Goal: Task Accomplishment & Management: Use online tool/utility

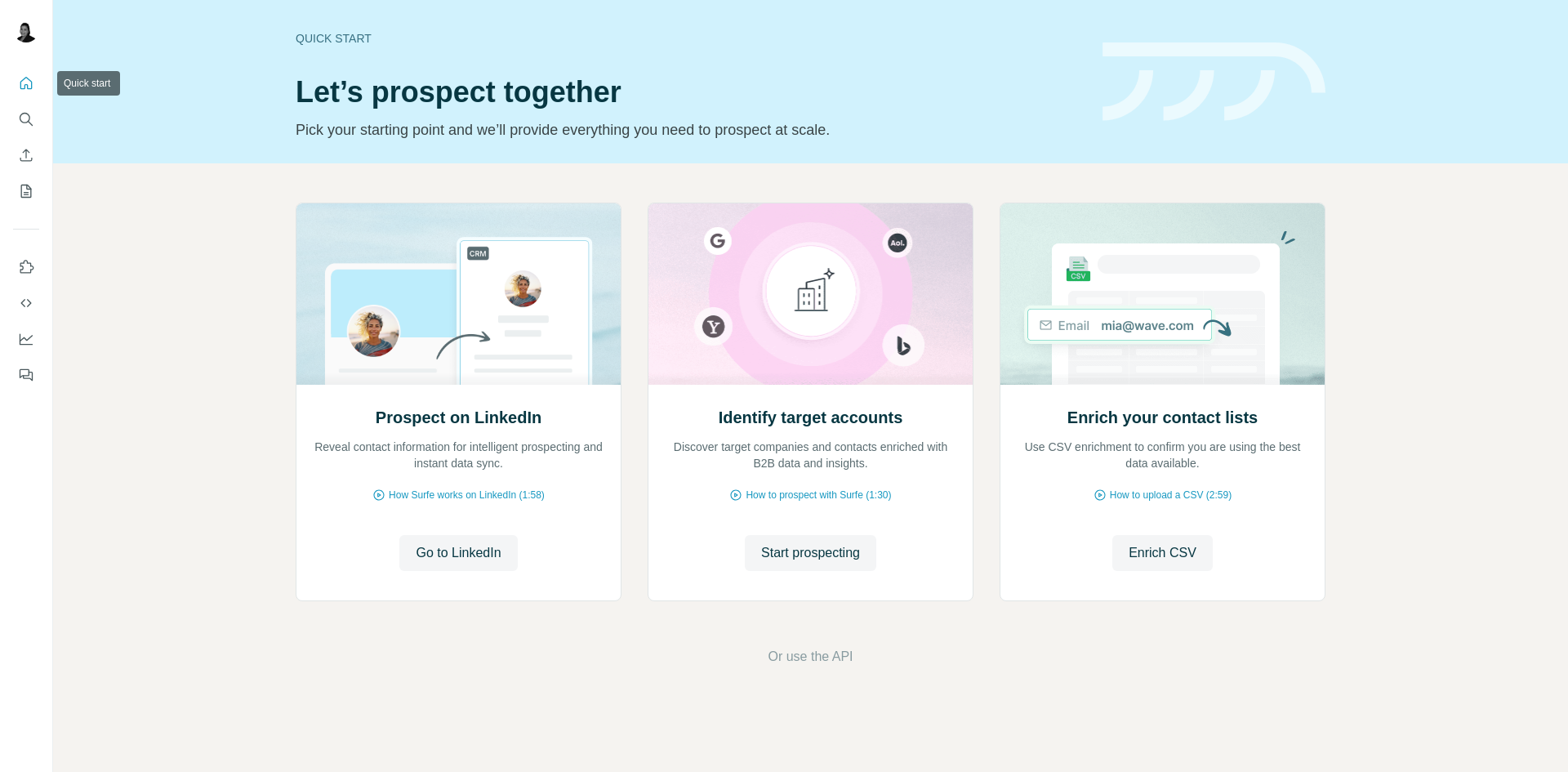
click at [22, 83] on icon "Quick start" at bounding box center [26, 82] width 12 height 12
click at [22, 117] on icon "Search" at bounding box center [25, 119] width 17 height 17
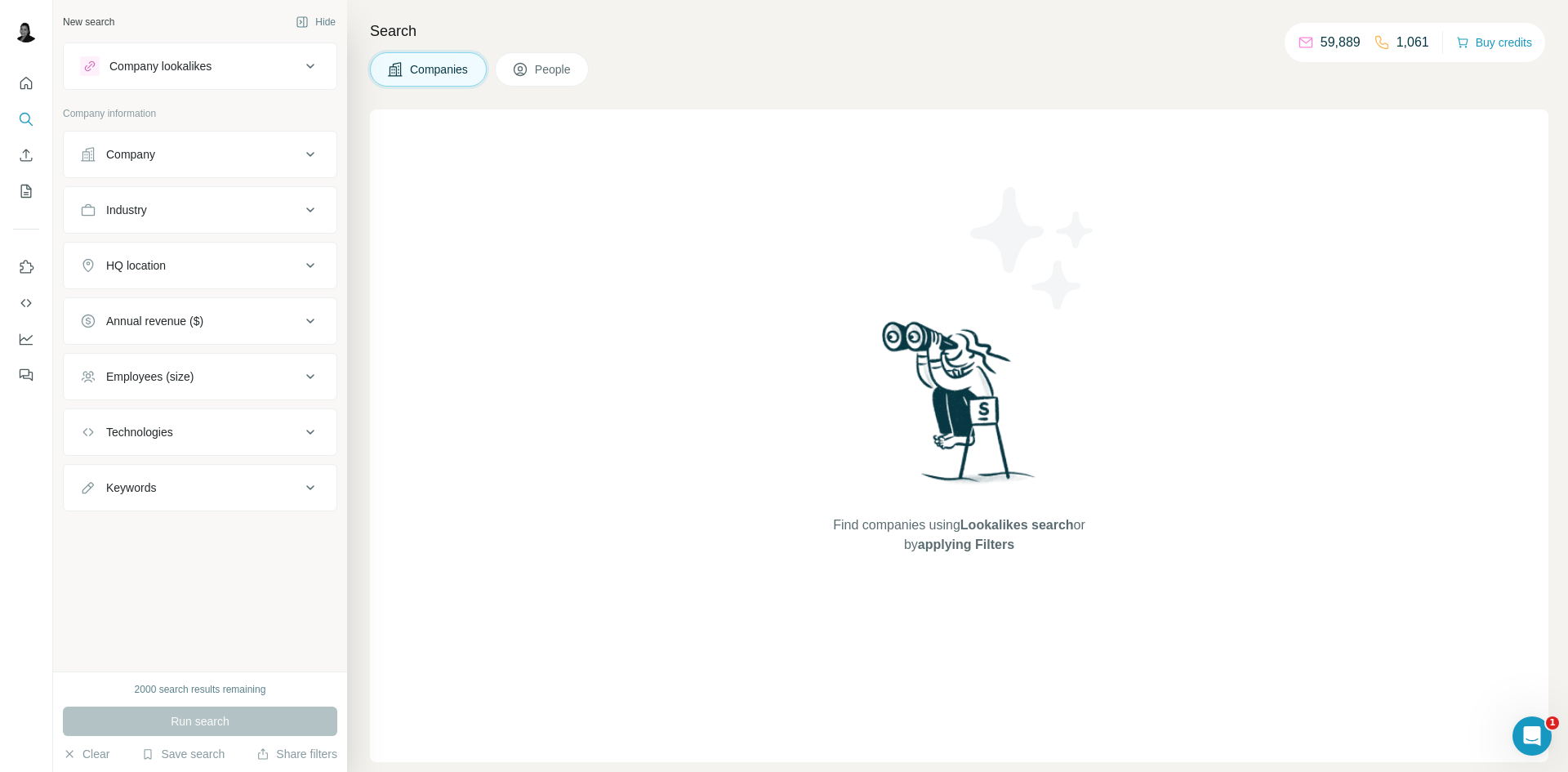
click at [226, 168] on button "Company" at bounding box center [200, 154] width 273 height 39
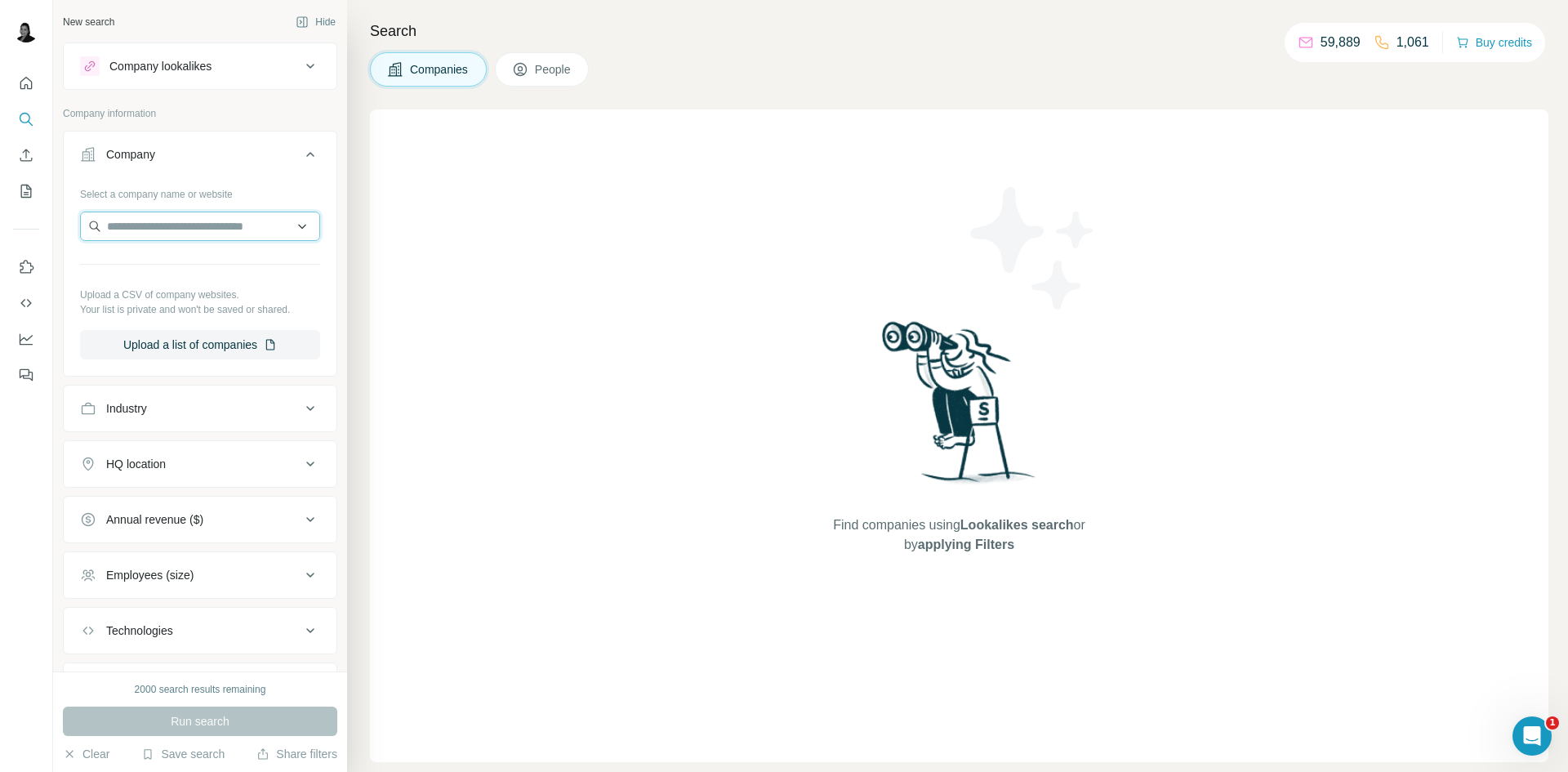
click at [215, 232] on input "text" at bounding box center [200, 227] width 240 height 29
click at [301, 156] on icon at bounding box center [311, 154] width 20 height 20
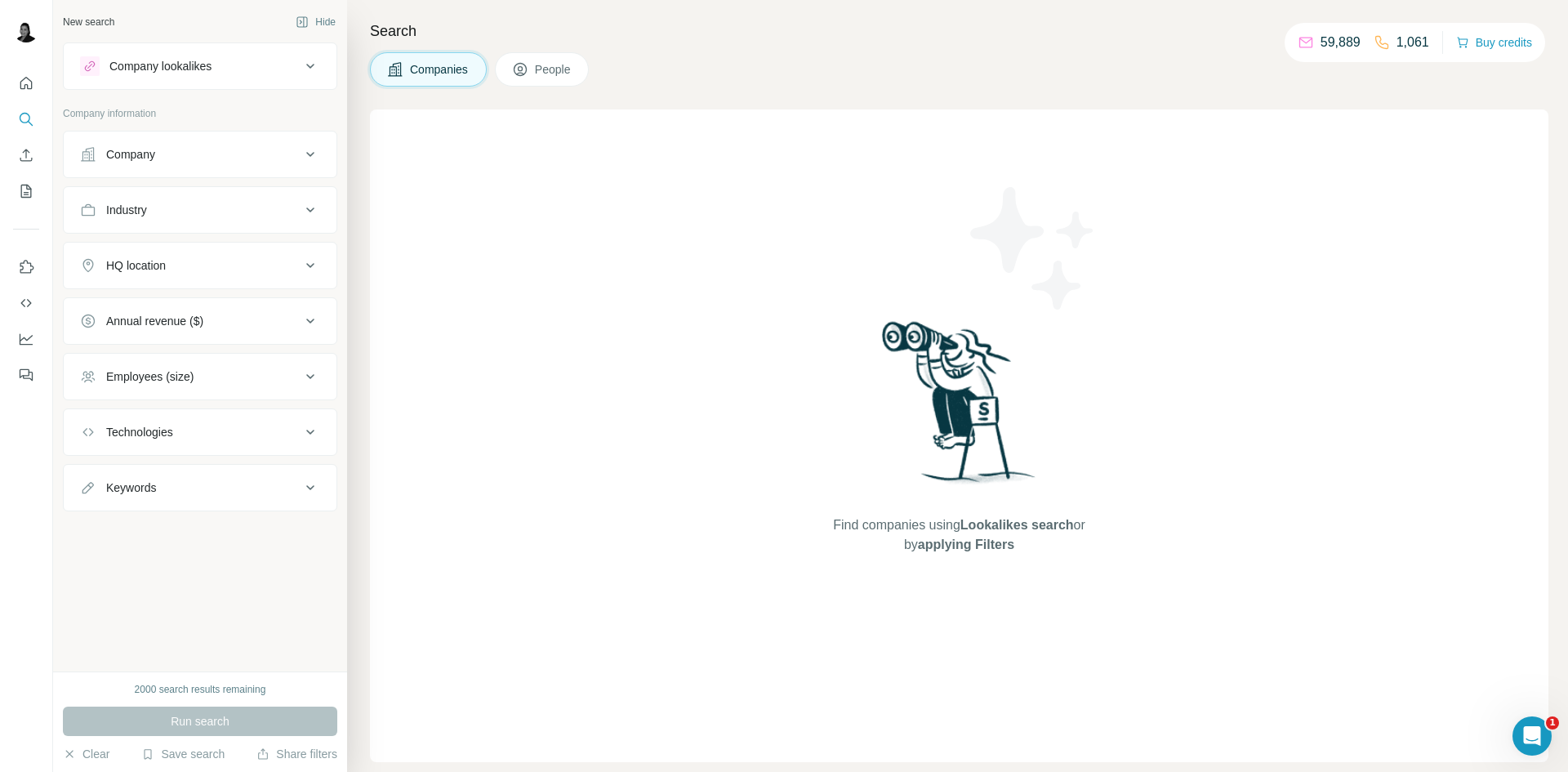
click at [167, 214] on div "Industry" at bounding box center [190, 210] width 221 height 17
click at [163, 251] on input at bounding box center [191, 251] width 202 height 18
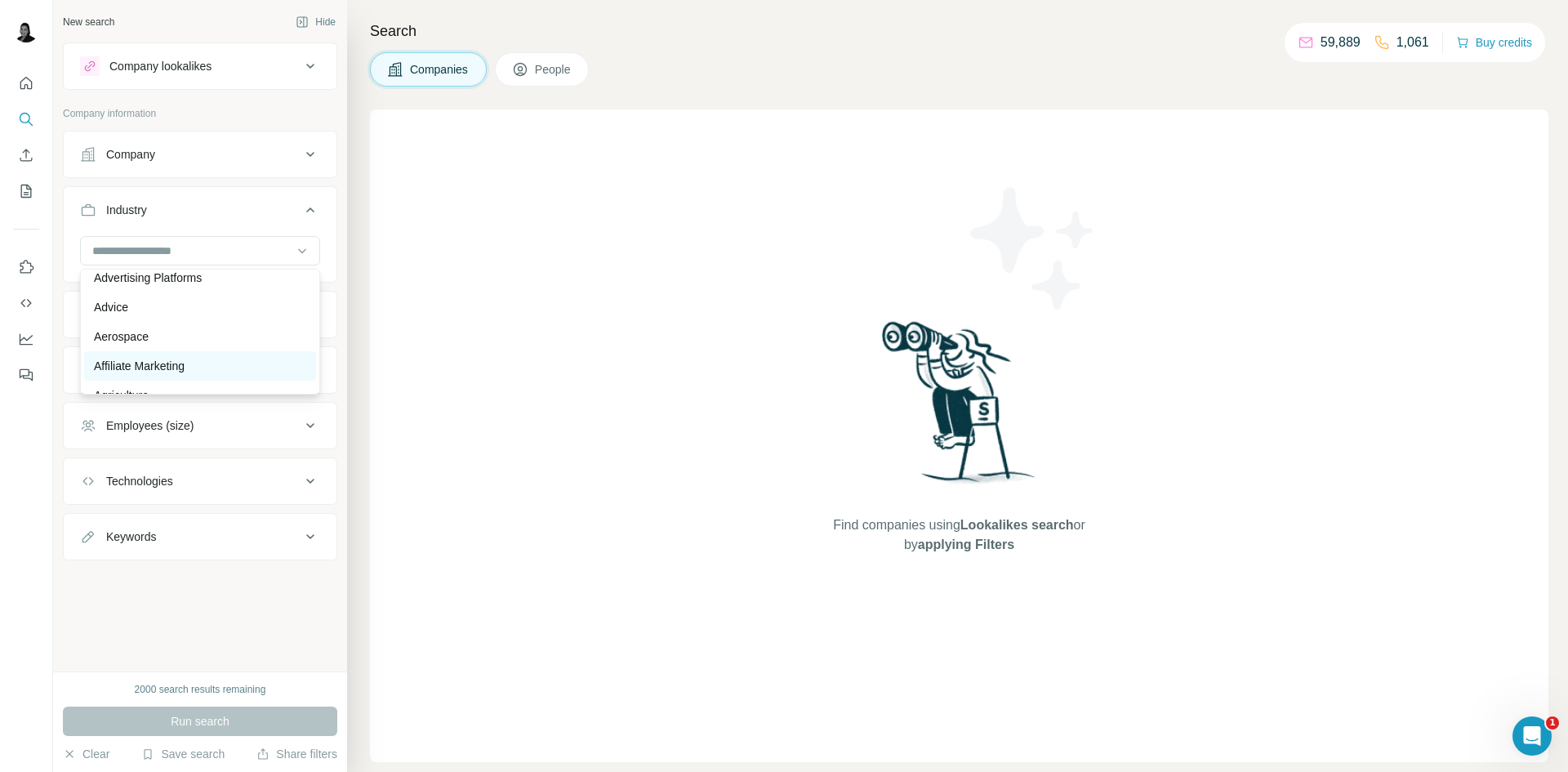
scroll to position [327, 0]
click at [190, 321] on div "Agriculture" at bounding box center [200, 314] width 213 height 17
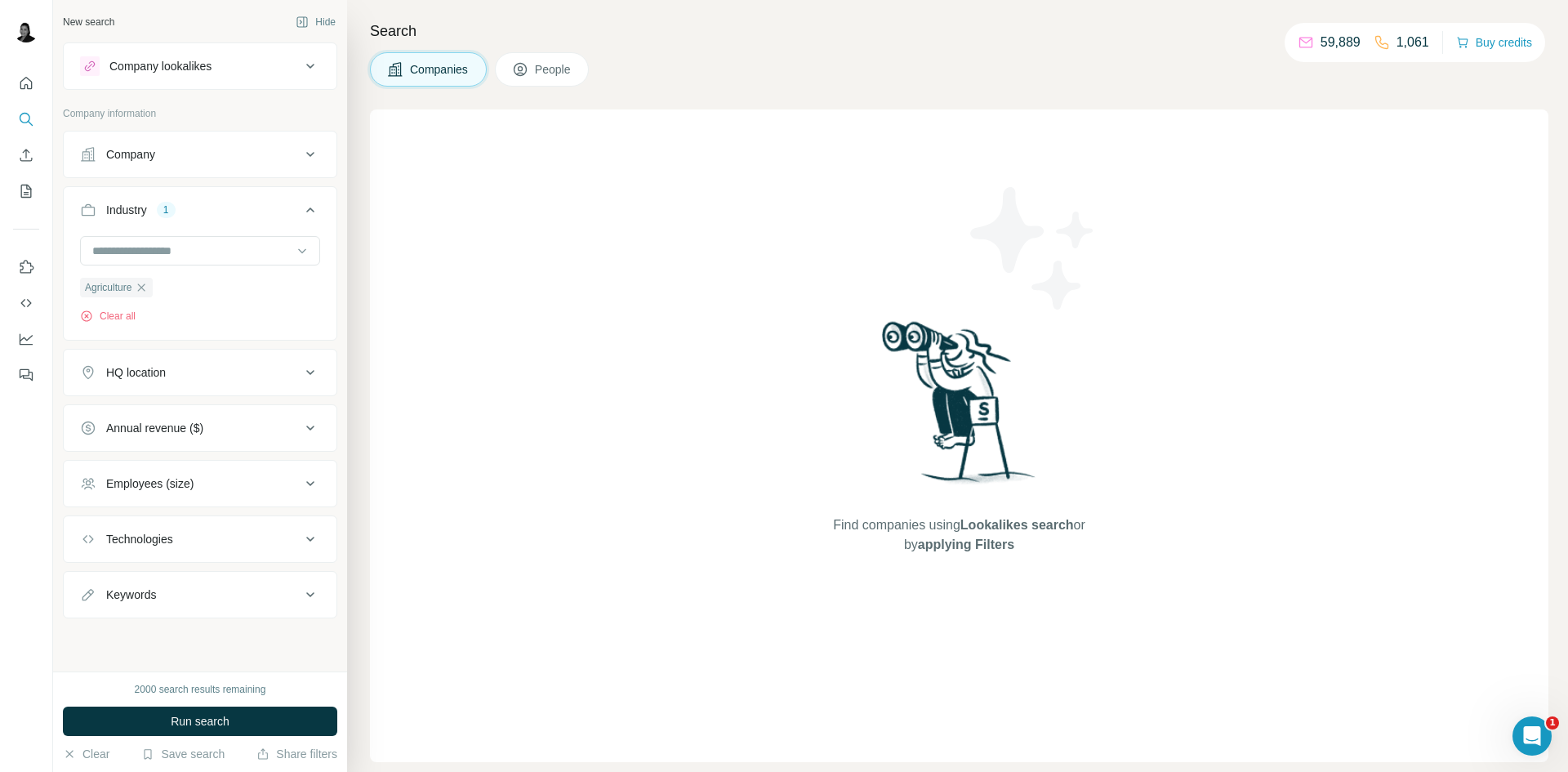
click at [184, 379] on div "HQ location" at bounding box center [190, 373] width 221 height 17
click at [169, 418] on input "text" at bounding box center [200, 413] width 240 height 29
click at [350, 381] on div "Search Companies People Find companies using Lookalikes search or by applying F…" at bounding box center [957, 386] width 1221 height 772
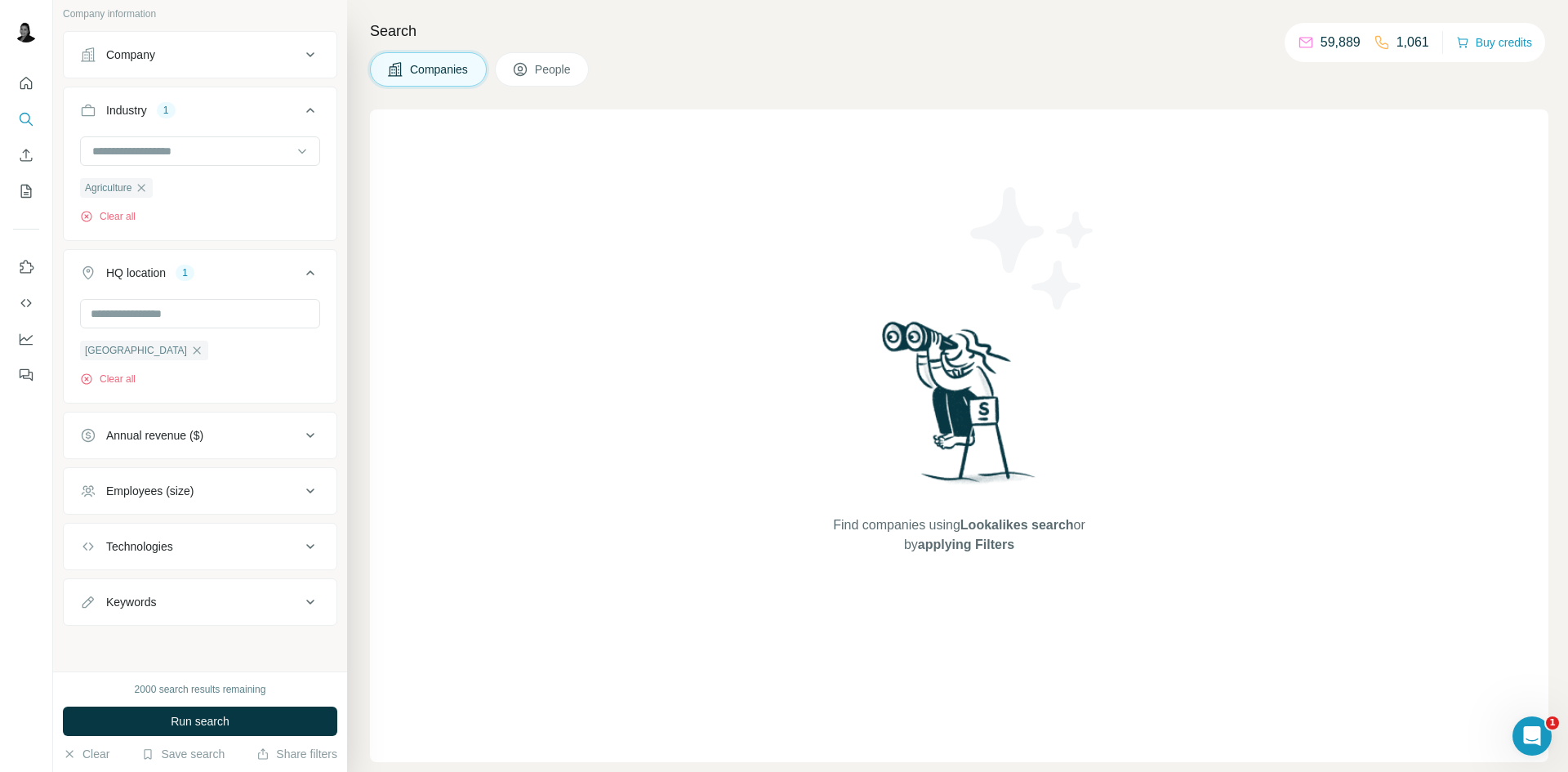
scroll to position [101, 0]
click at [223, 730] on button "Run search" at bounding box center [200, 722] width 275 height 29
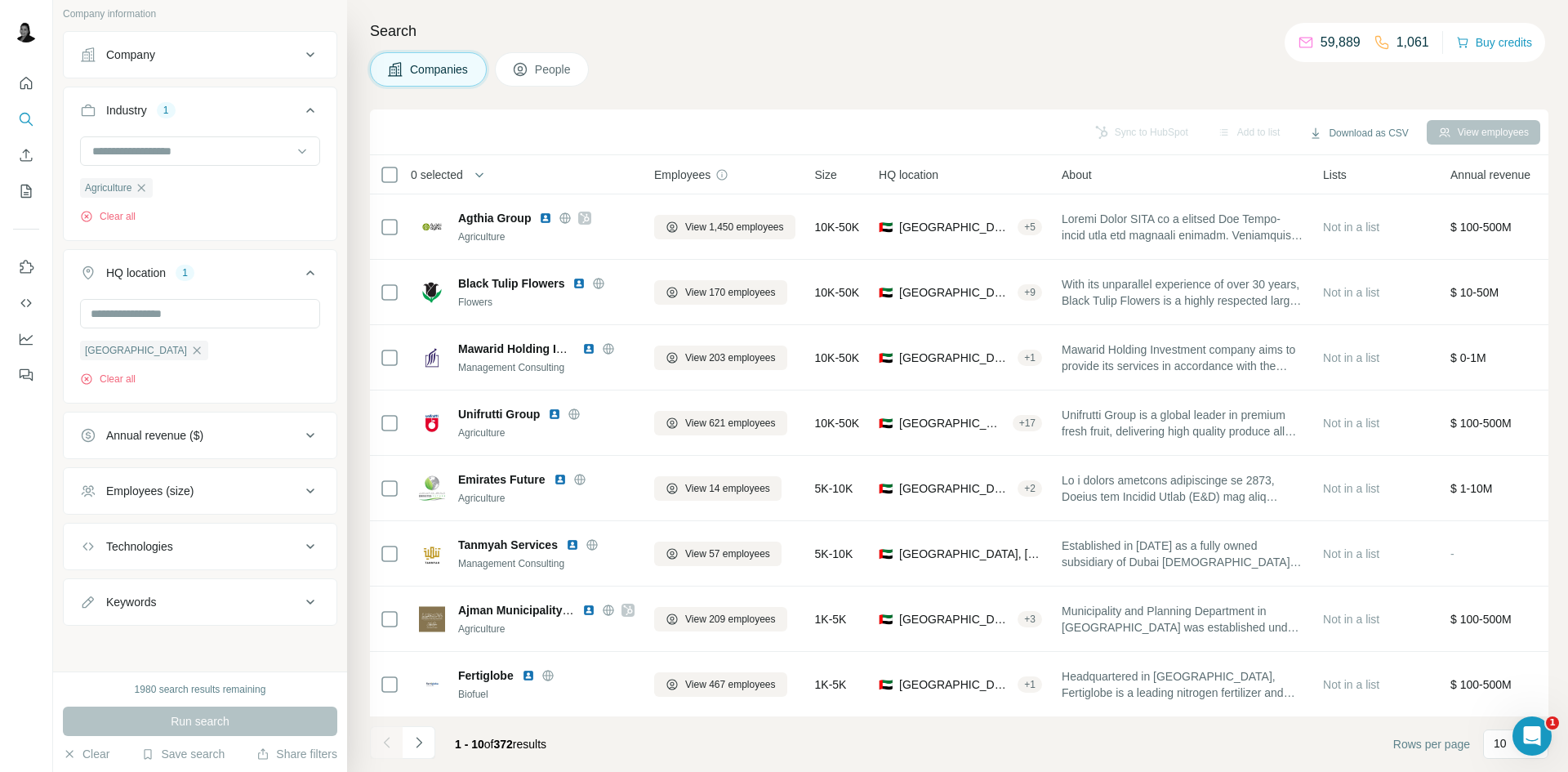
click at [572, 66] on span "People" at bounding box center [554, 69] width 37 height 17
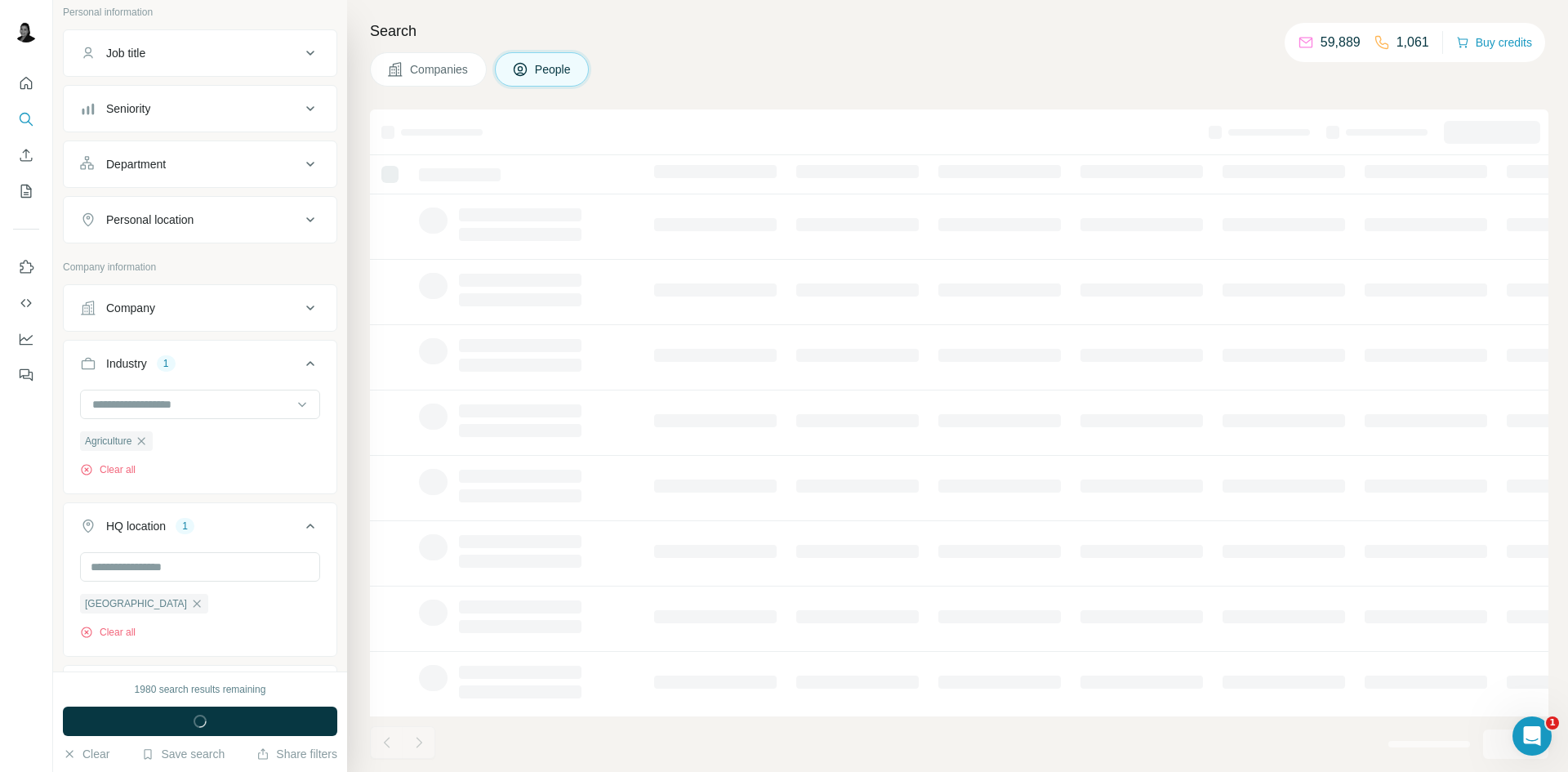
scroll to position [356, 0]
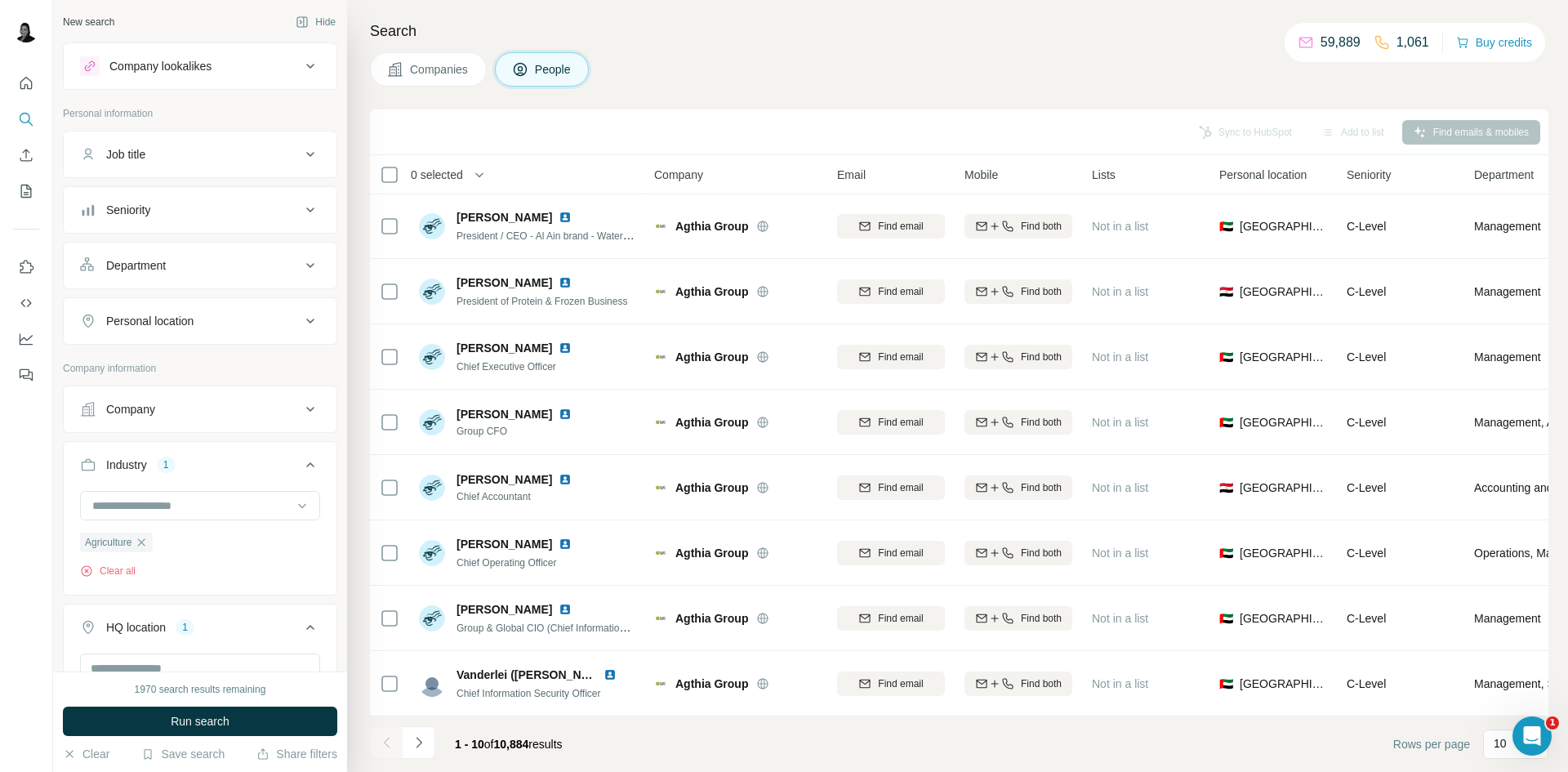
click at [232, 162] on div "Job title" at bounding box center [190, 154] width 221 height 17
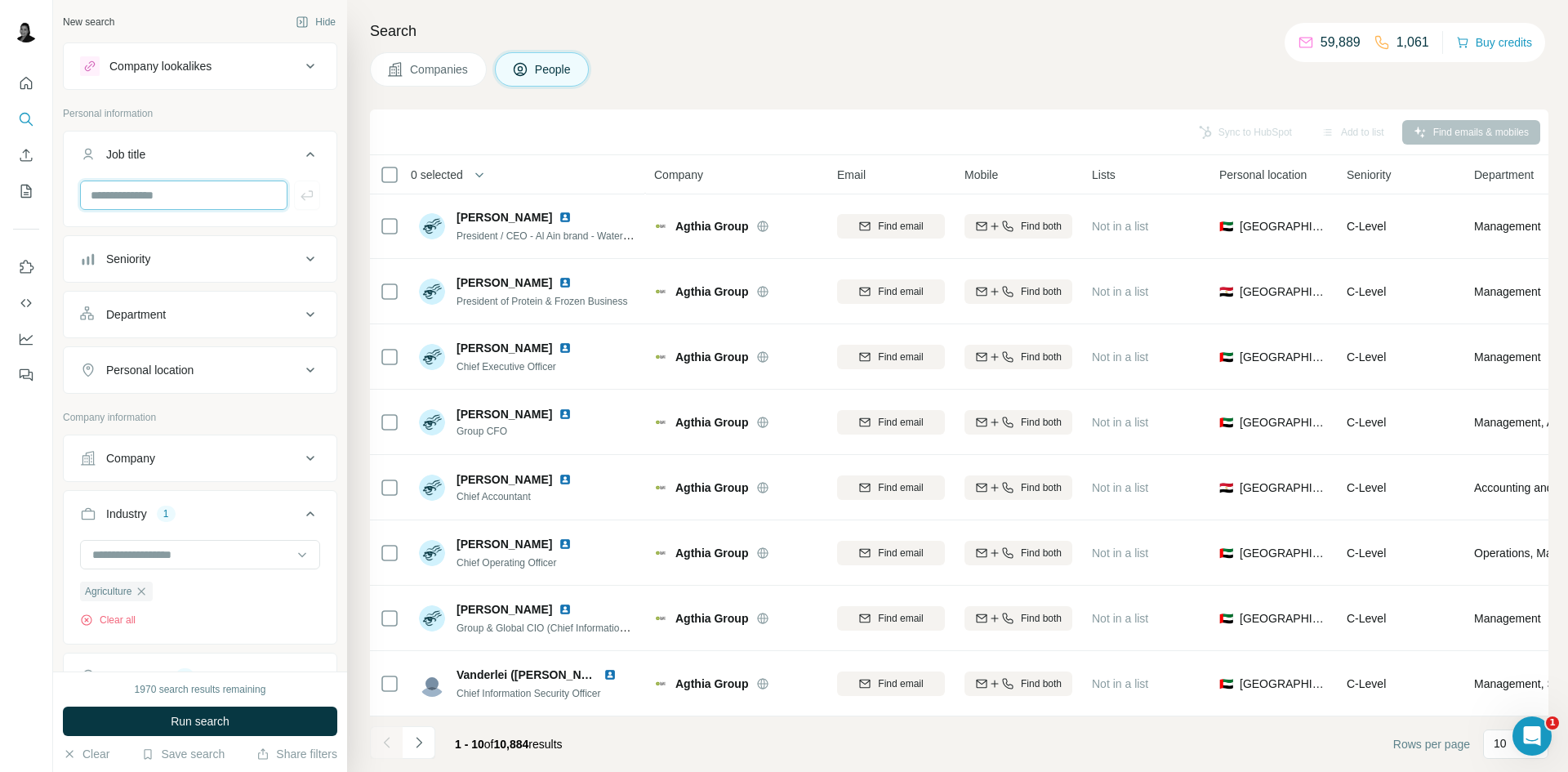
click at [203, 198] on input "text" at bounding box center [184, 195] width 208 height 29
type input "*******"
drag, startPoint x: 156, startPoint y: 191, endPoint x: 46, endPoint y: 180, distance: 110.5
click at [46, 180] on div "New search Hide Company lookalikes Personal information Job title ******* Senio…" at bounding box center [784, 386] width 1568 height 772
paste input "**********"
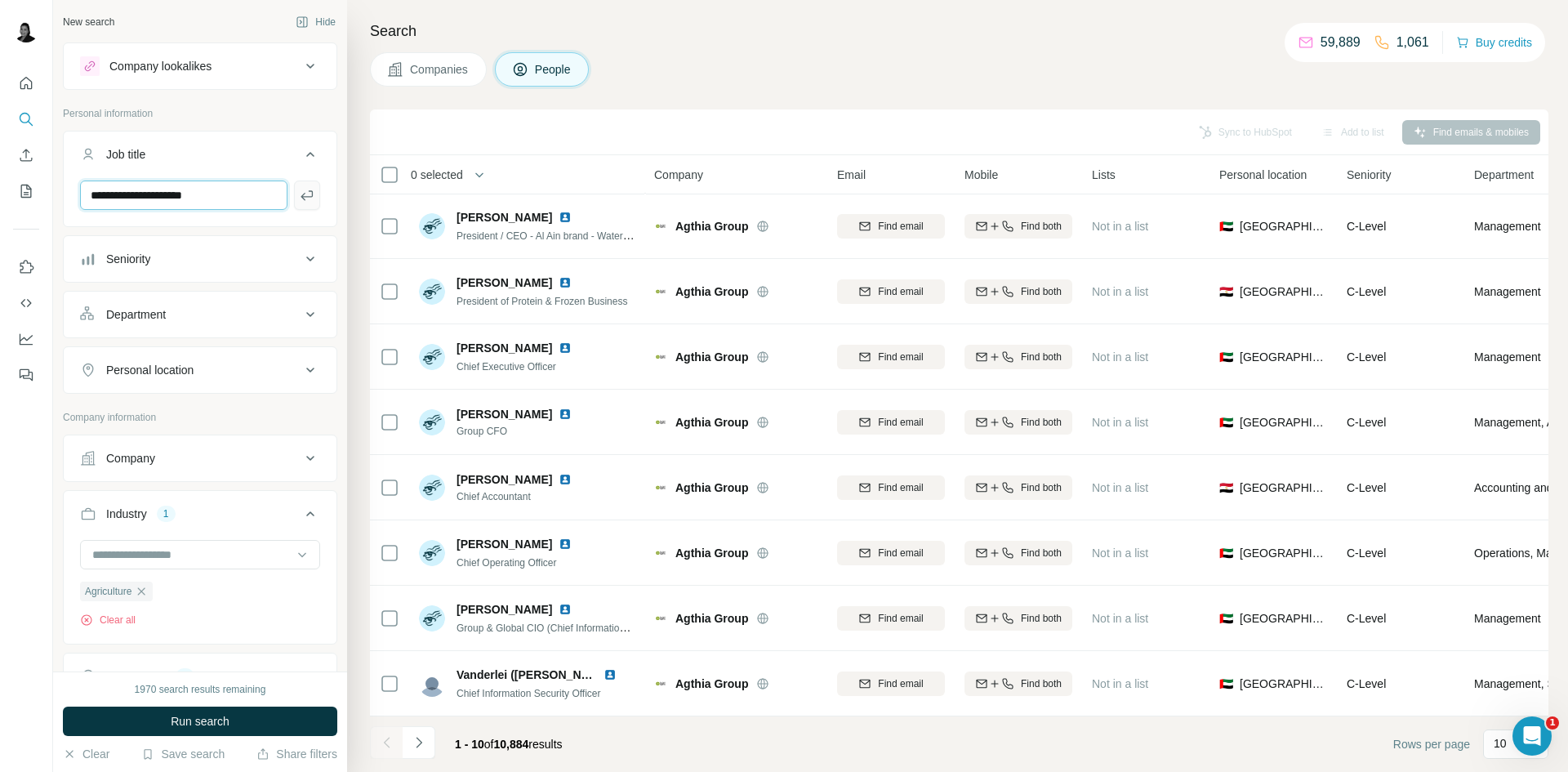
type input "**********"
click at [299, 199] on icon "button" at bounding box center [307, 195] width 17 height 17
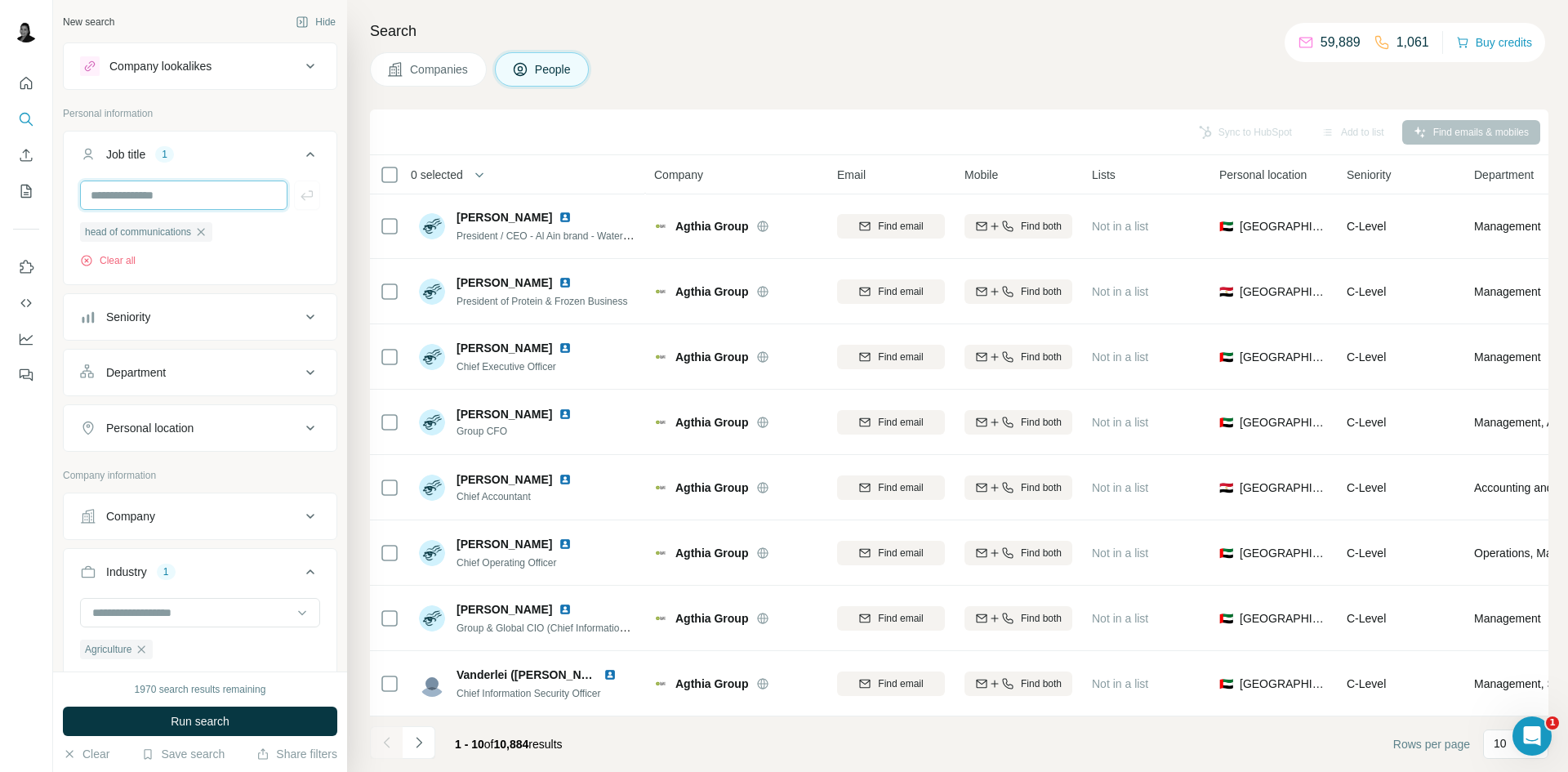
click at [198, 201] on input "text" at bounding box center [184, 195] width 208 height 29
paste input "**********"
type input "**********"
click at [296, 203] on button "button" at bounding box center [307, 195] width 26 height 29
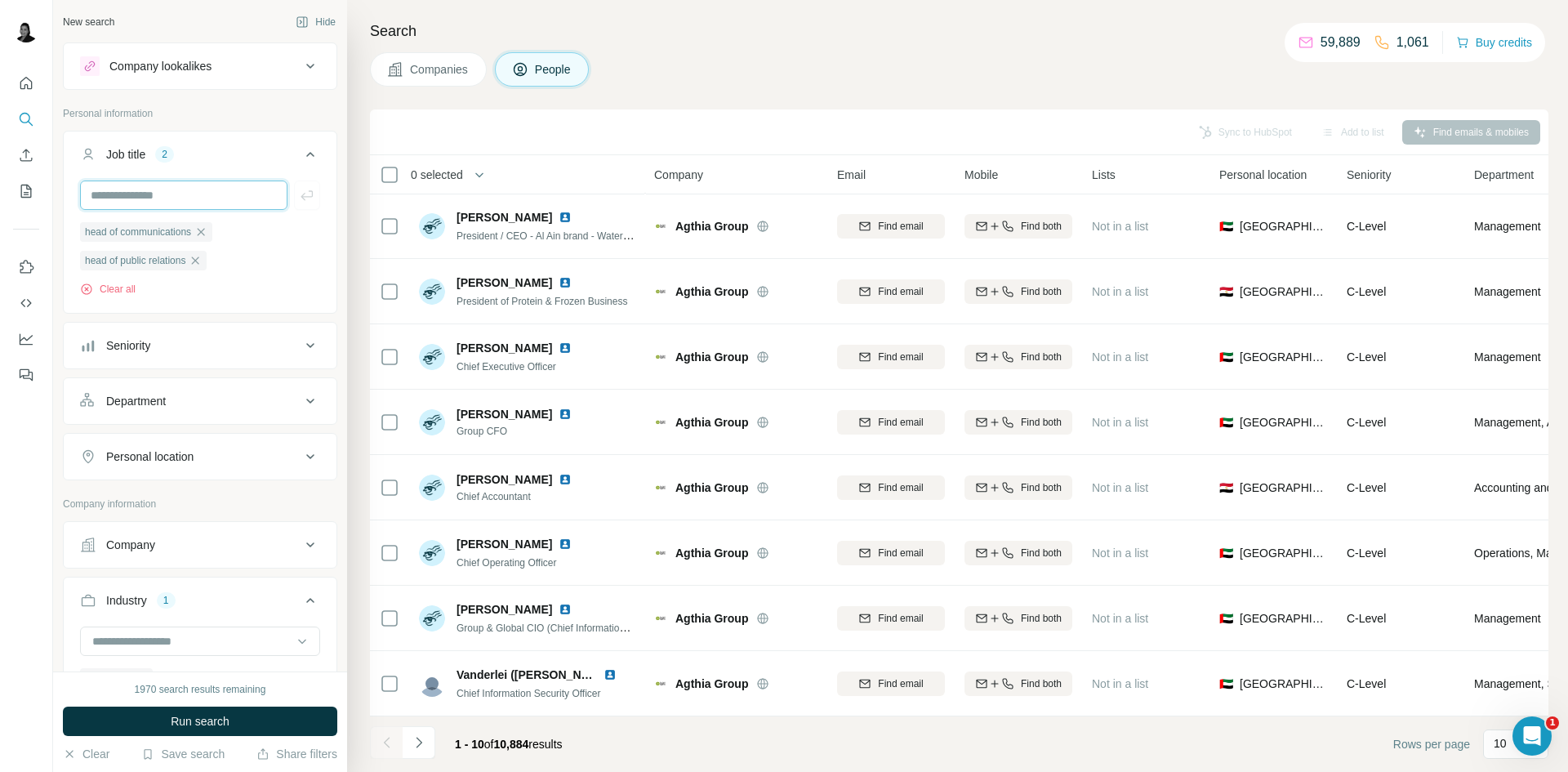
paste input "**********"
type input "**********"
click at [299, 202] on icon "button" at bounding box center [307, 195] width 17 height 17
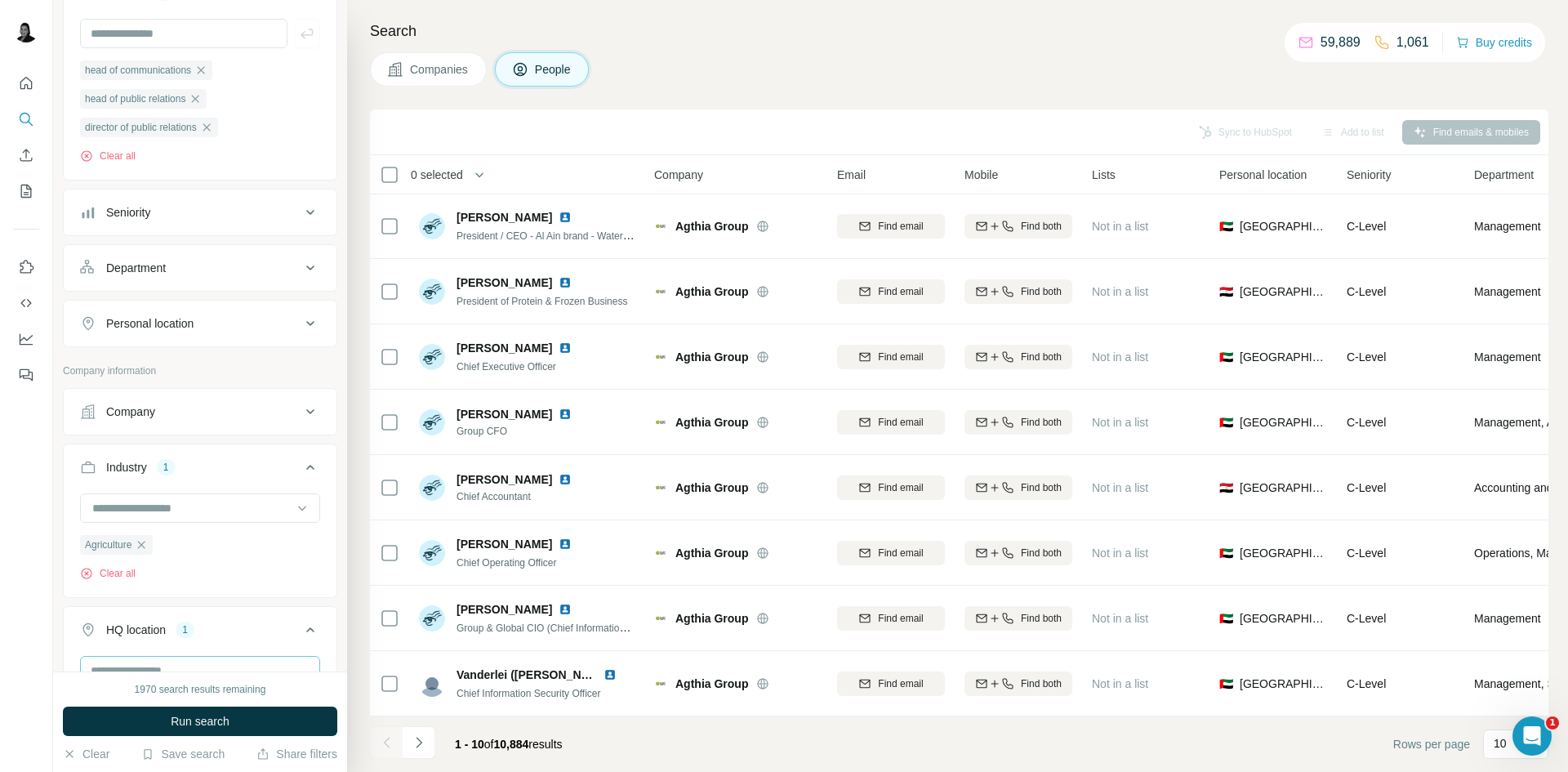
scroll to position [164, 0]
click at [228, 710] on button "Run search" at bounding box center [200, 722] width 275 height 29
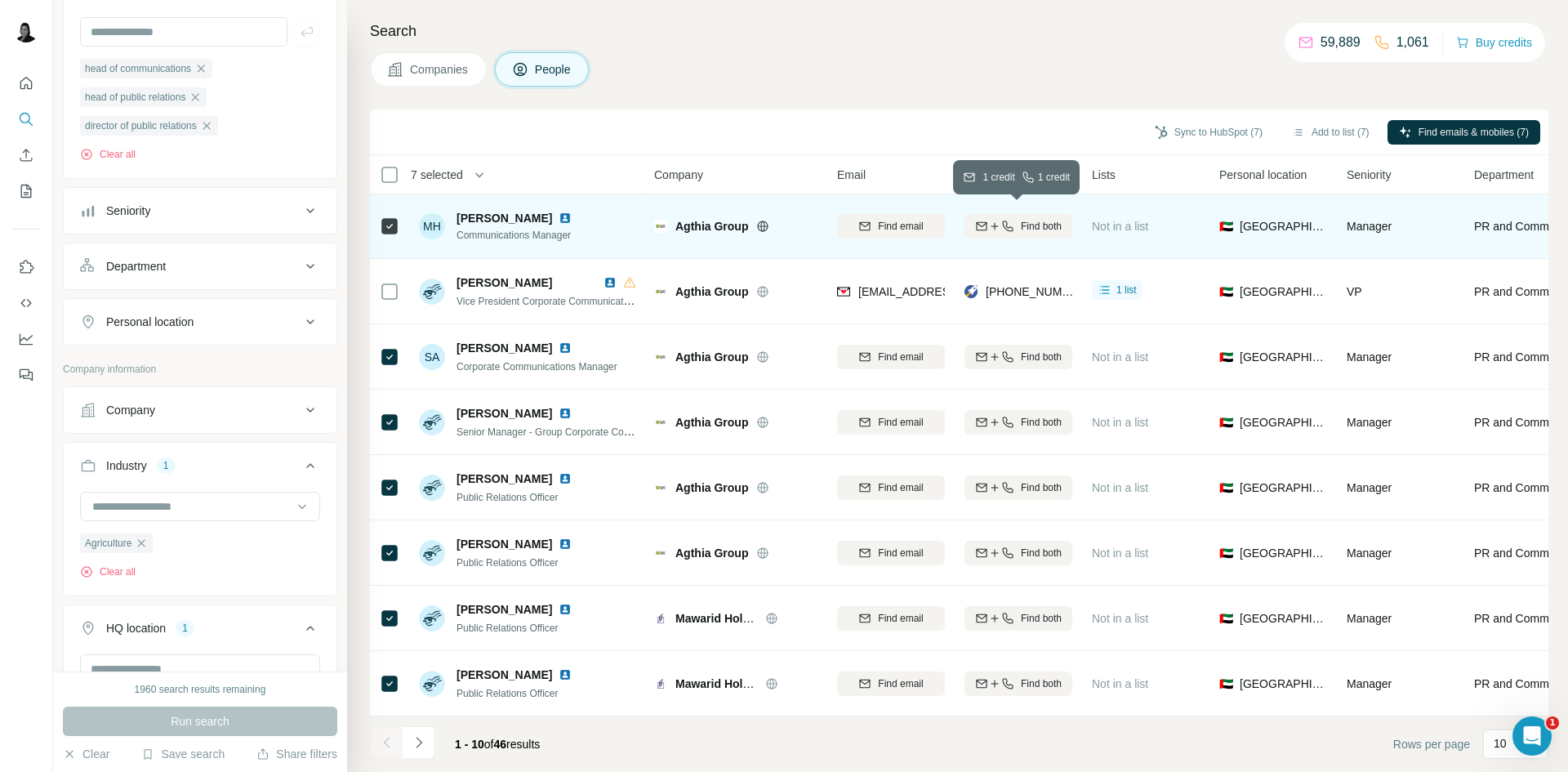
click at [1050, 224] on span "Find both" at bounding box center [1041, 226] width 41 height 15
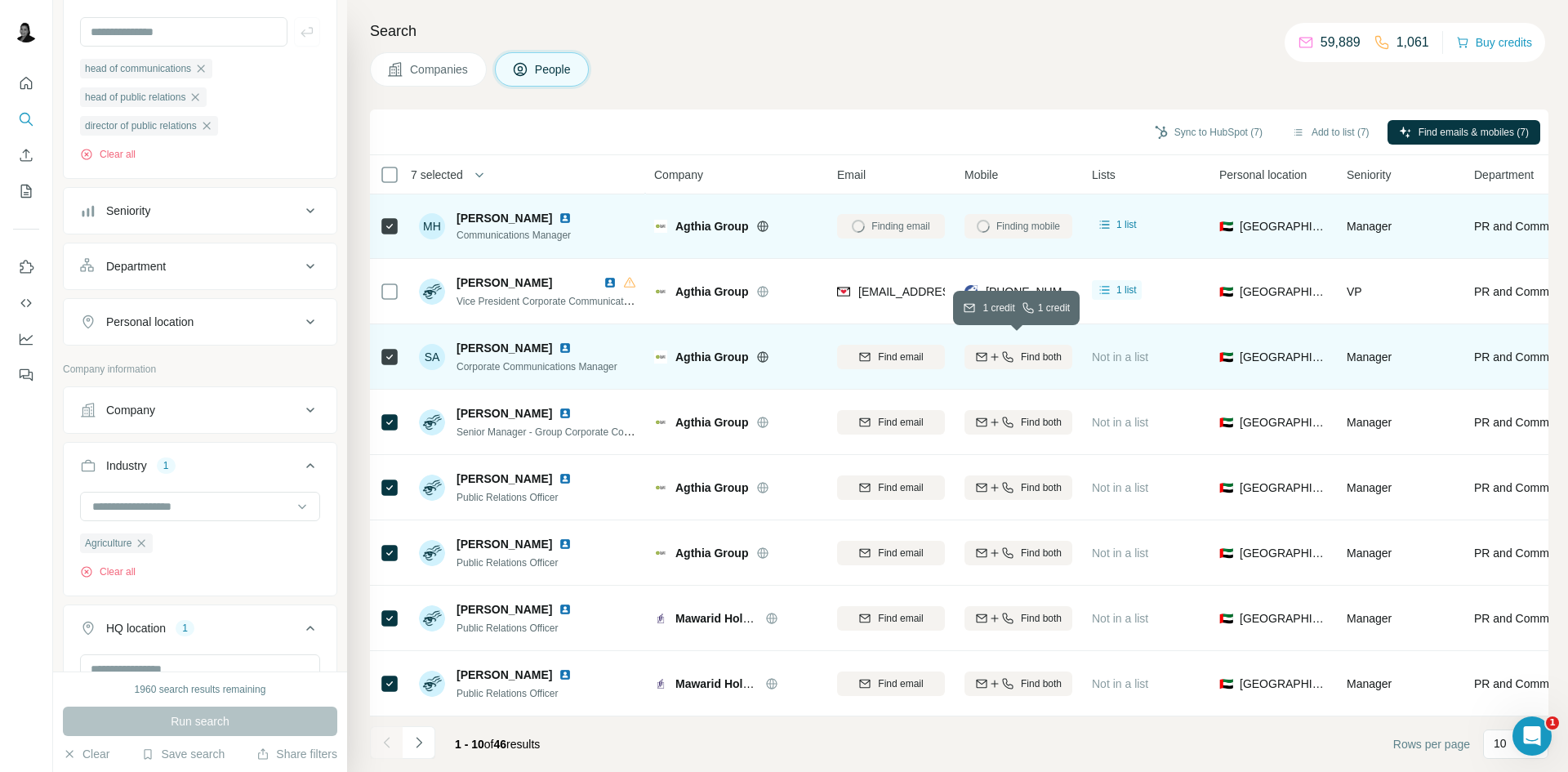
click at [1010, 350] on icon "button" at bounding box center [1007, 356] width 13 height 13
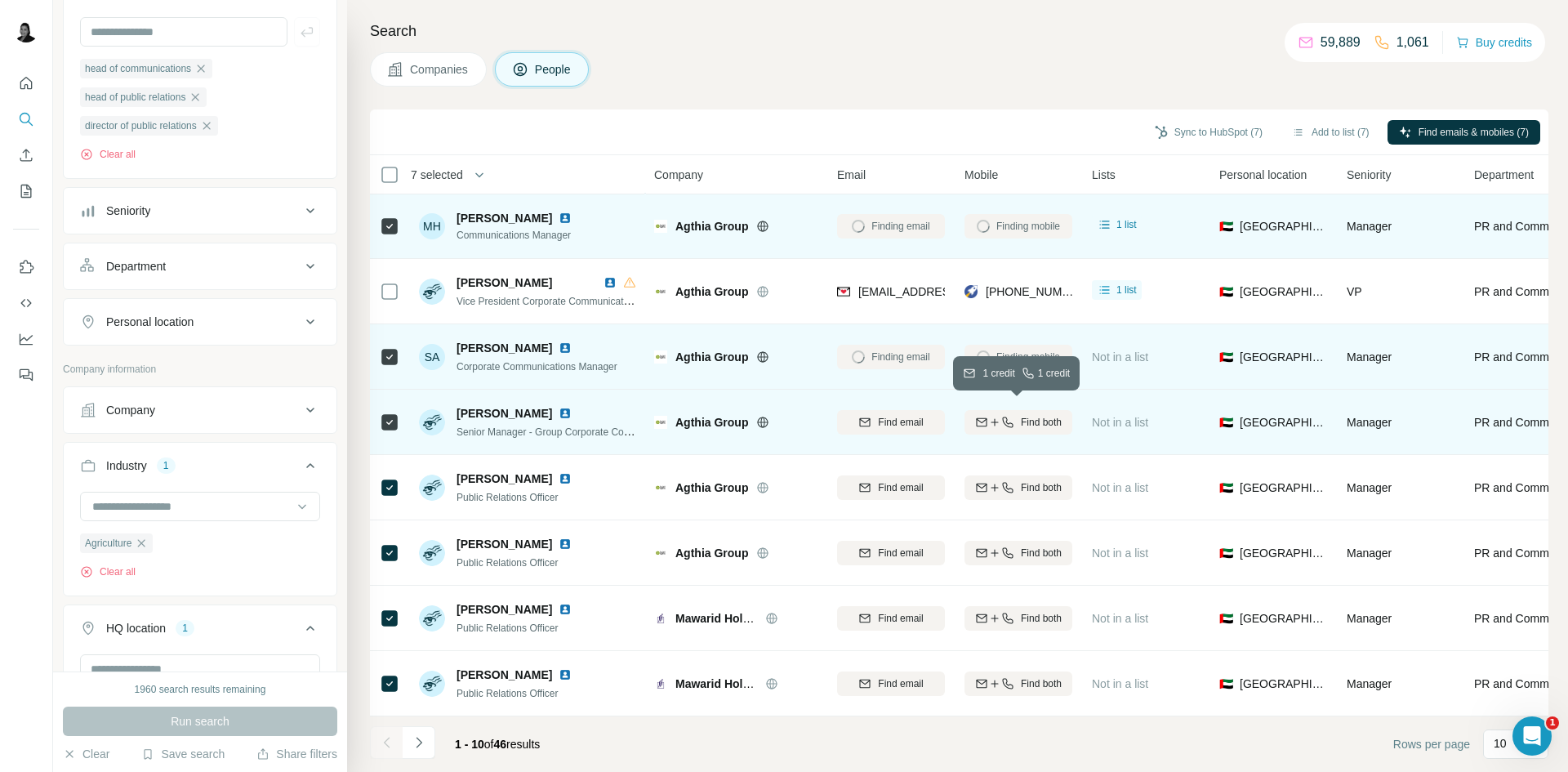
click at [1011, 417] on icon "button" at bounding box center [1007, 422] width 11 height 11
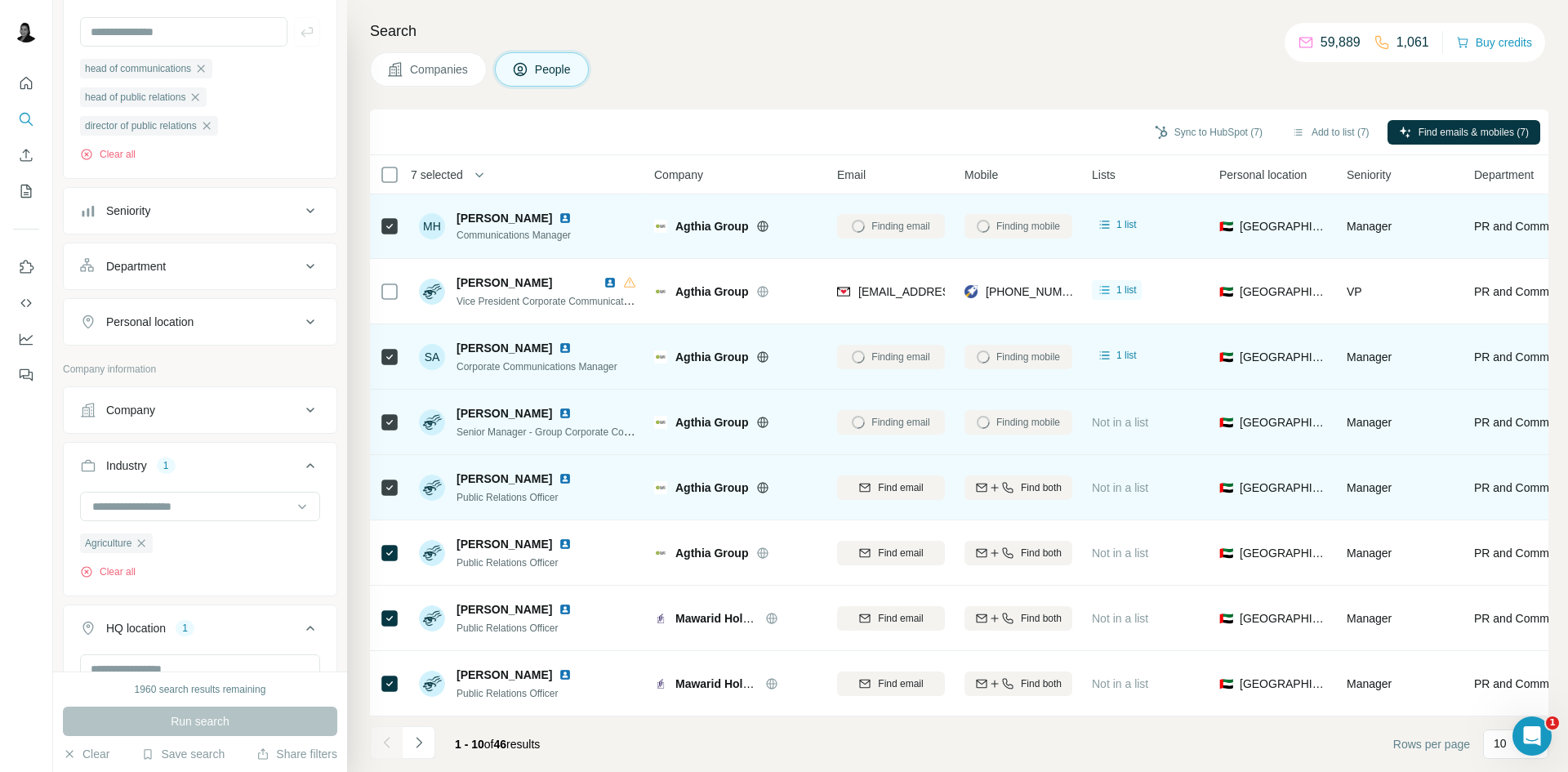
click at [1005, 484] on icon "button" at bounding box center [1007, 488] width 13 height 13
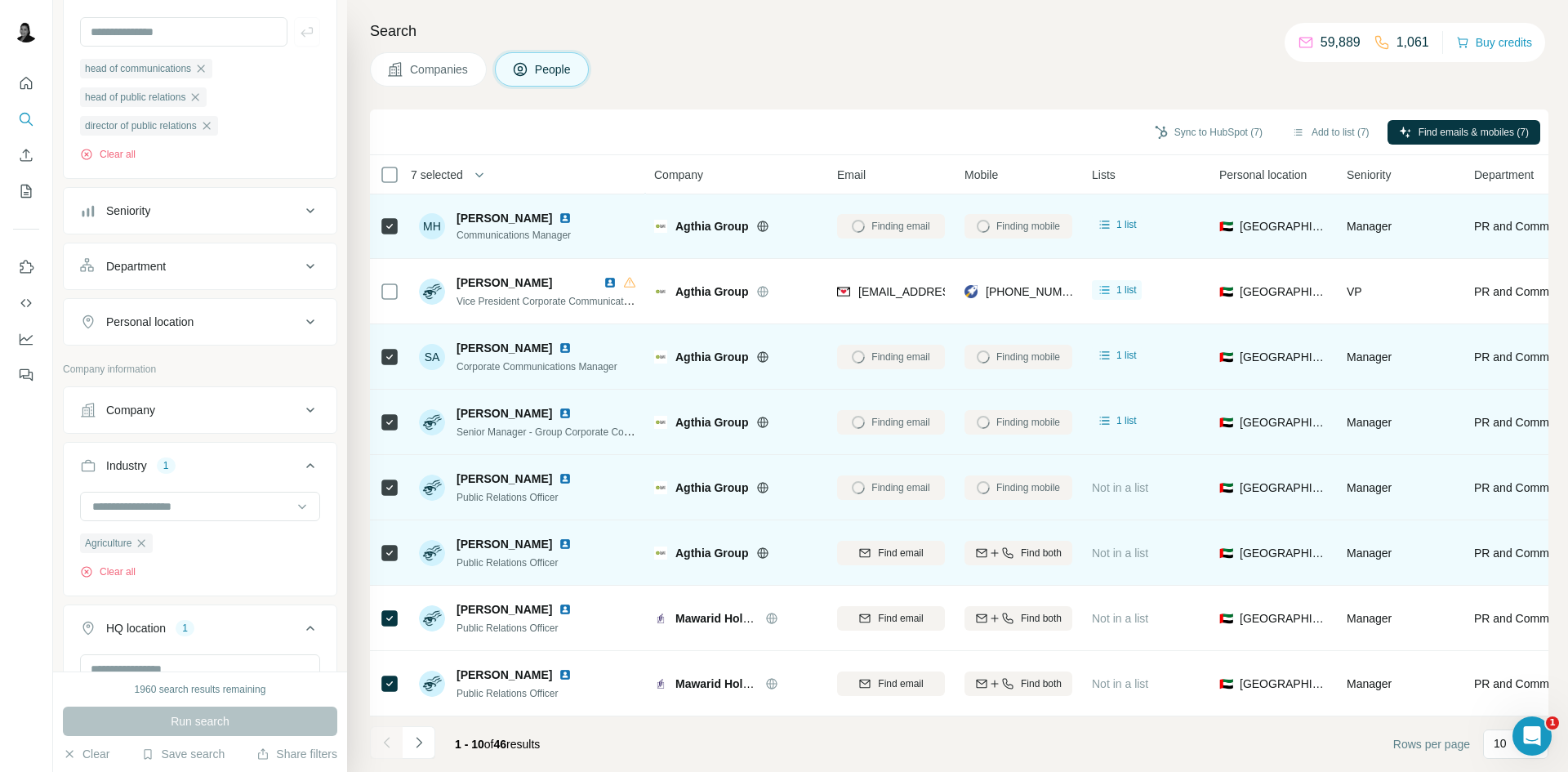
click at [1001, 548] on icon "button" at bounding box center [1007, 552] width 13 height 13
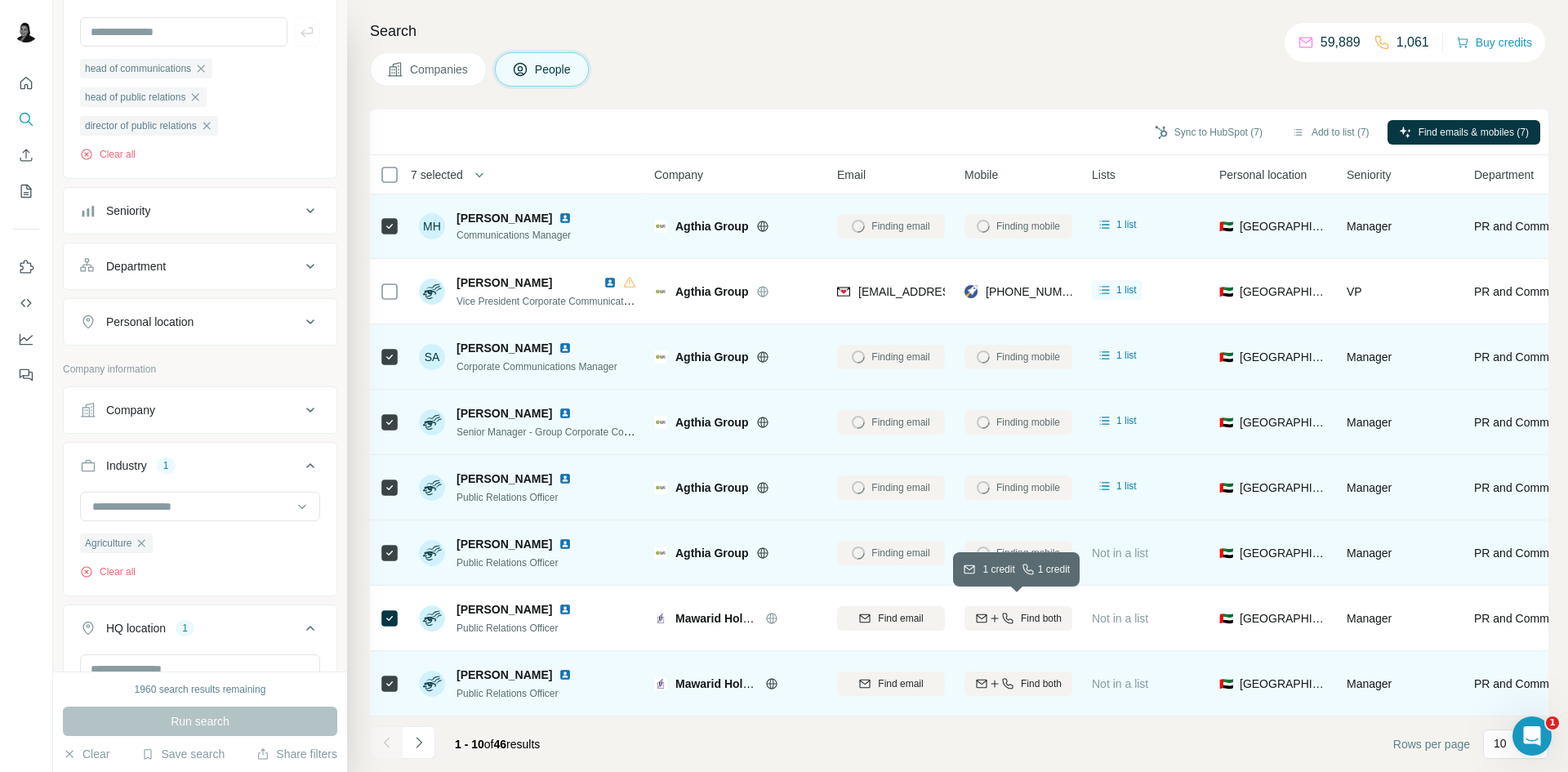
click at [1018, 611] on div "Find both" at bounding box center [1019, 618] width 108 height 15
click at [1022, 680] on span "Find both" at bounding box center [1041, 684] width 41 height 15
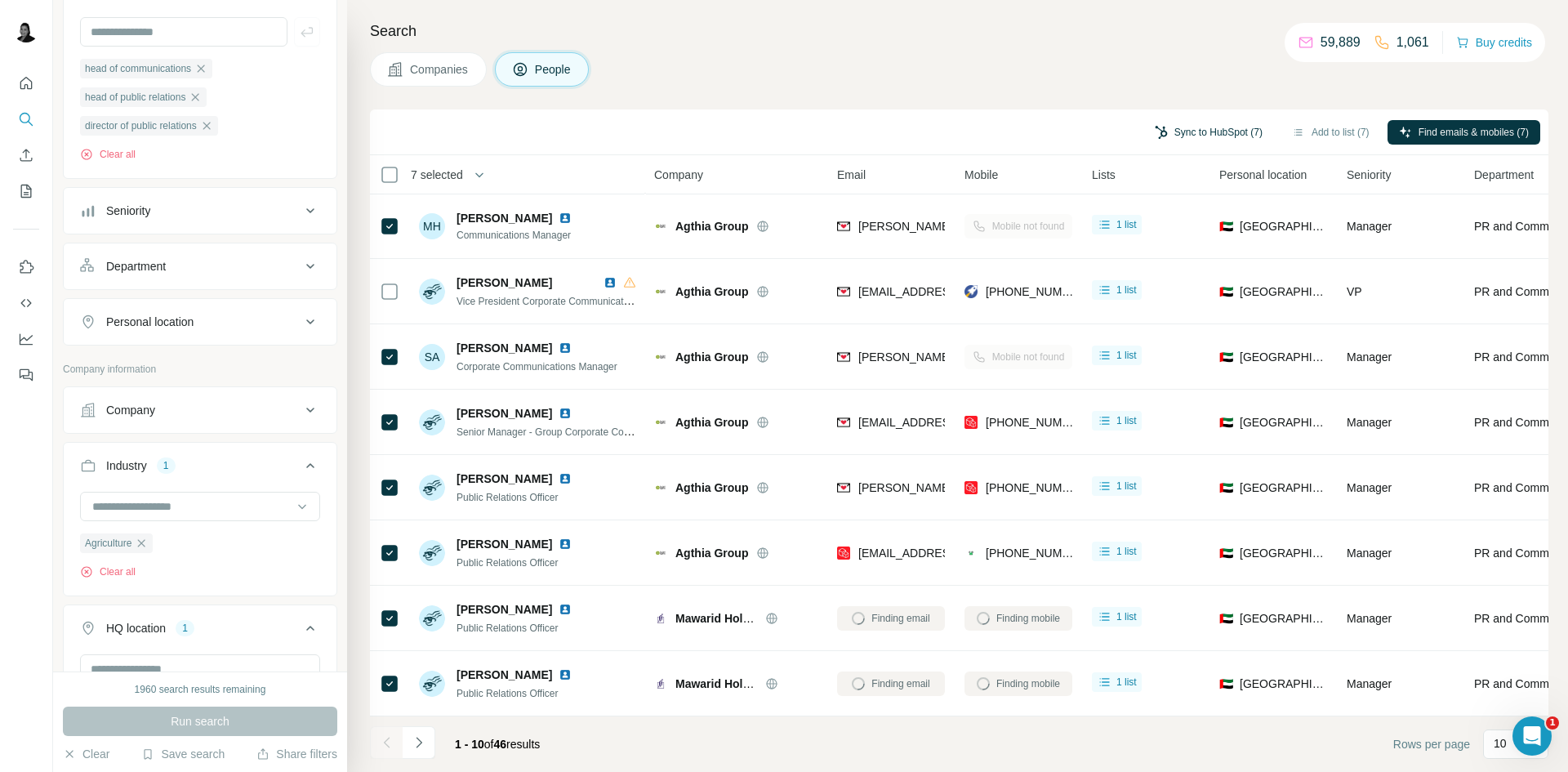
click at [1215, 133] on button "Sync to HubSpot (7)" at bounding box center [1208, 131] width 130 height 25
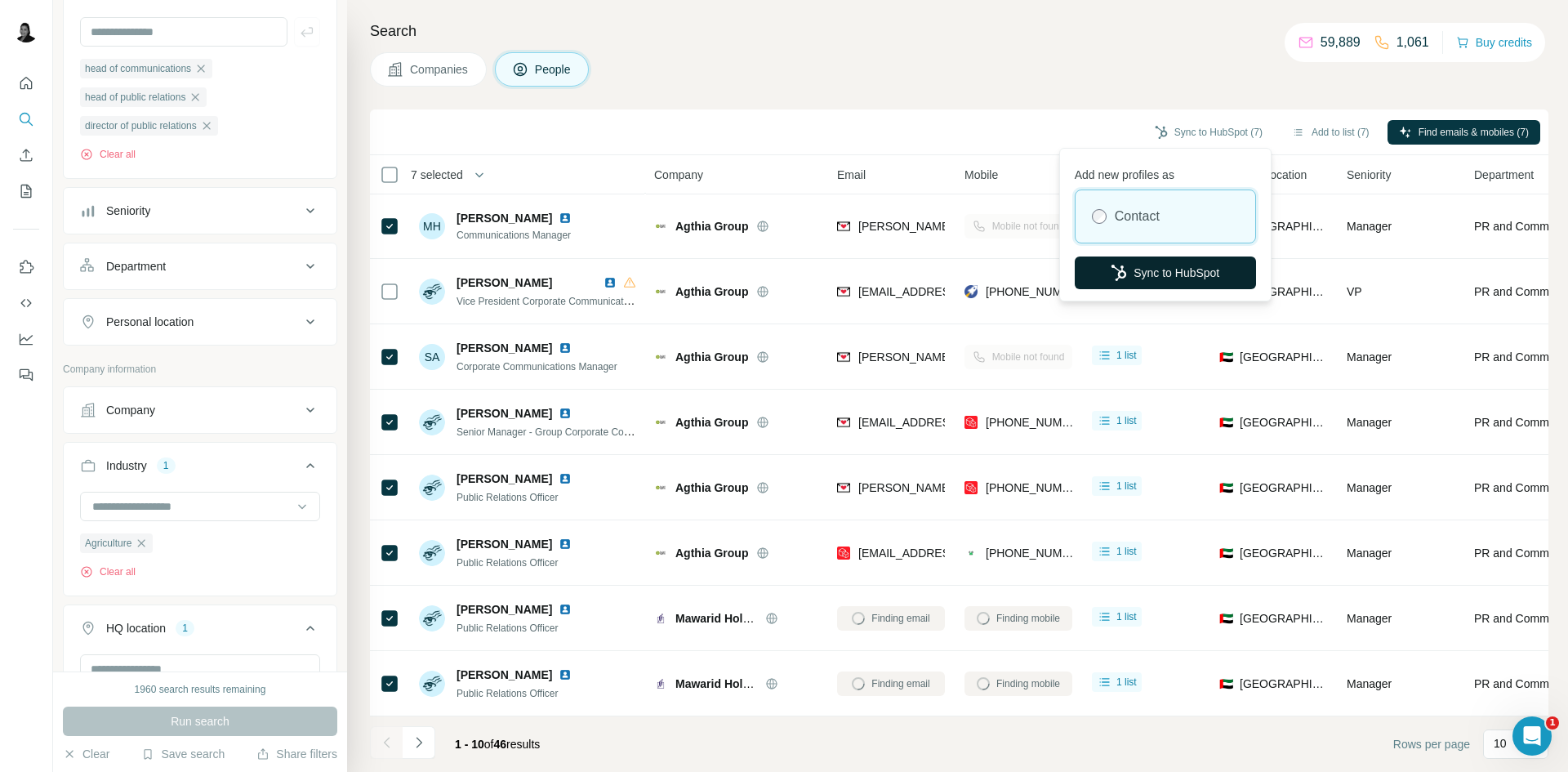
click at [1194, 276] on button "Sync to HubSpot" at bounding box center [1165, 273] width 181 height 32
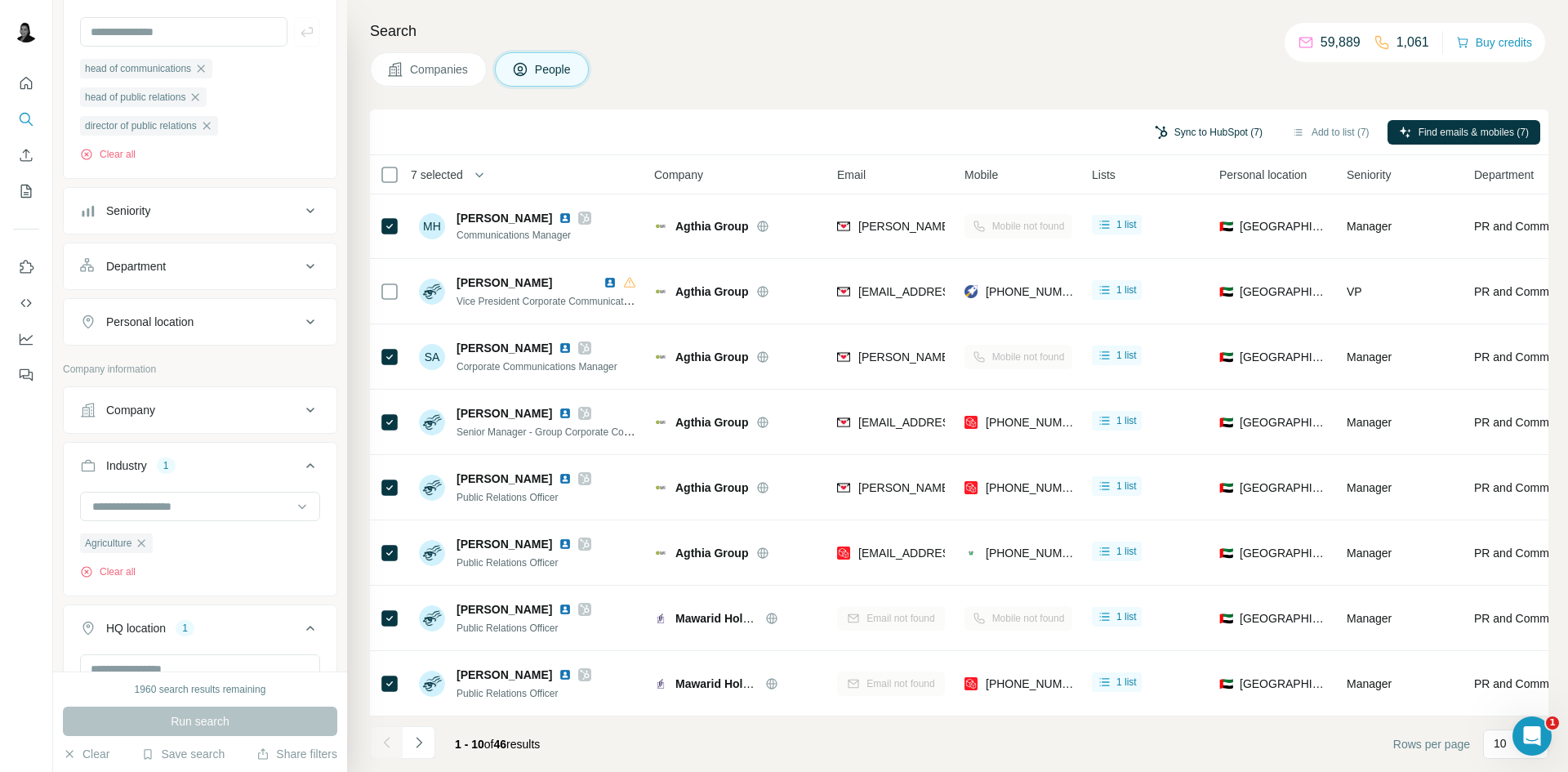
click at [1228, 134] on button "Sync to HubSpot (7)" at bounding box center [1208, 131] width 130 height 25
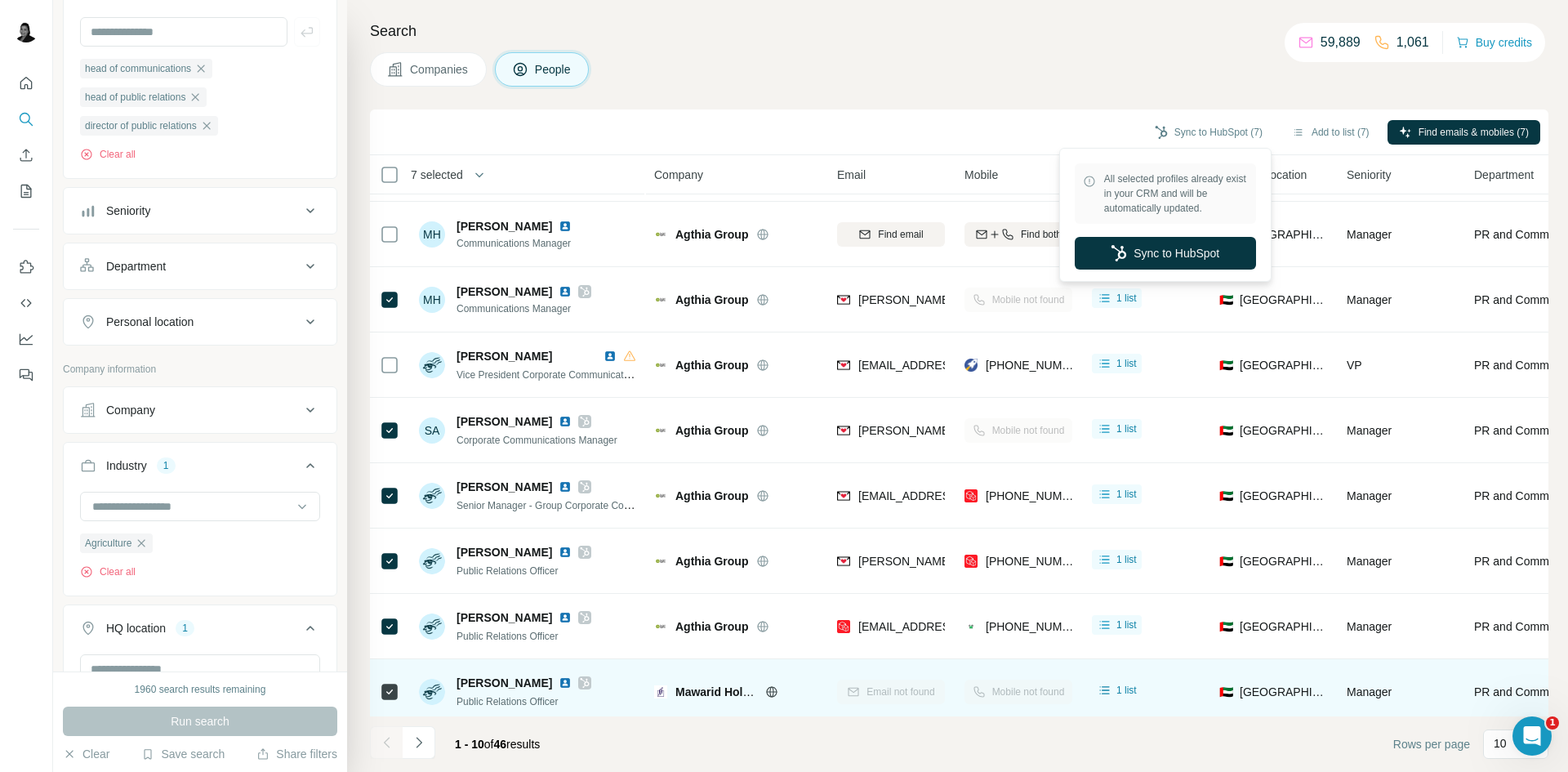
scroll to position [139, 0]
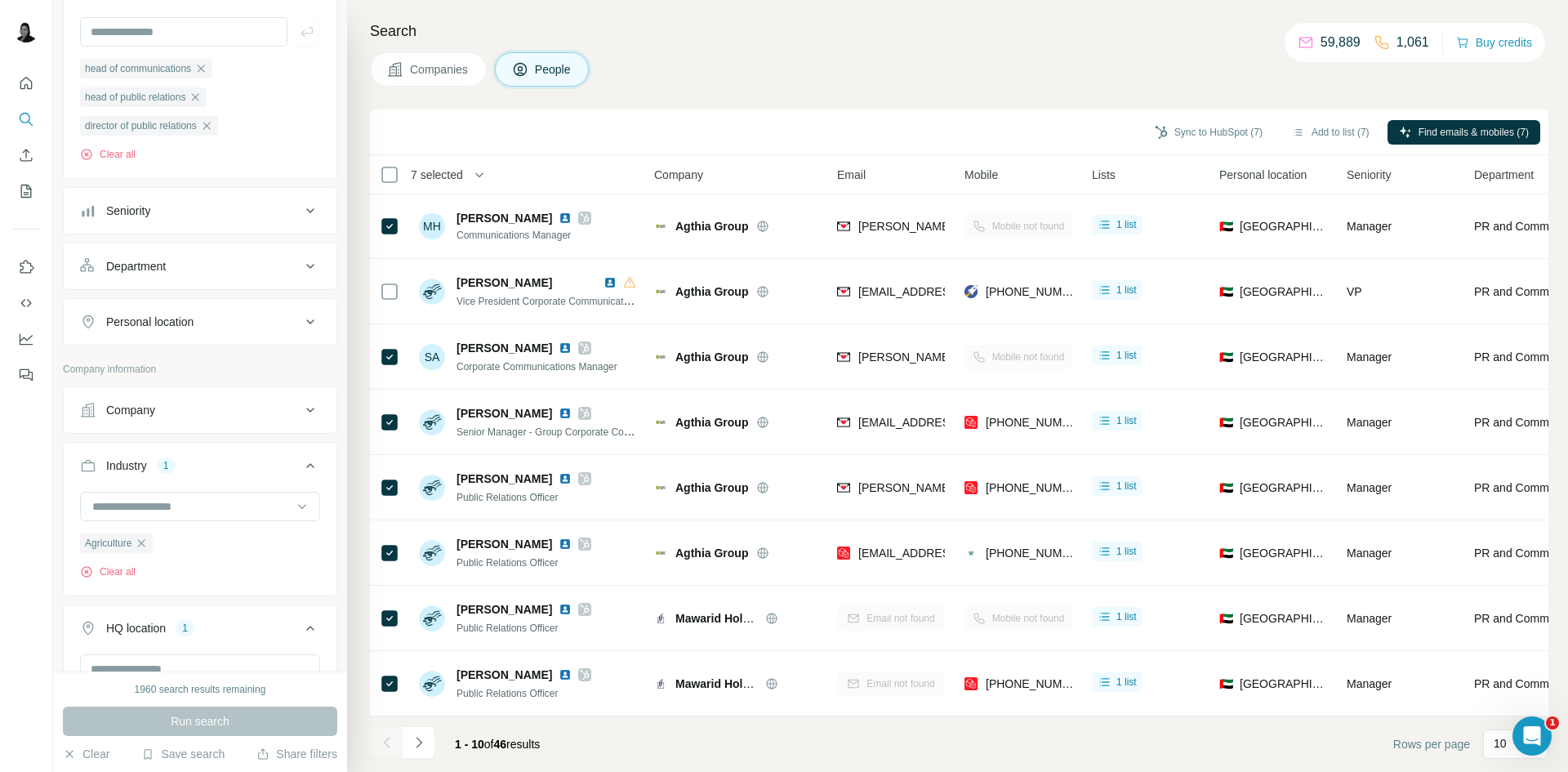
click at [911, 149] on div "Sync to HubSpot (7) Add to list (7) Find emails & mobiles (7)" at bounding box center [959, 132] width 1179 height 46
click at [421, 746] on icon "Navigate to next page" at bounding box center [419, 743] width 17 height 17
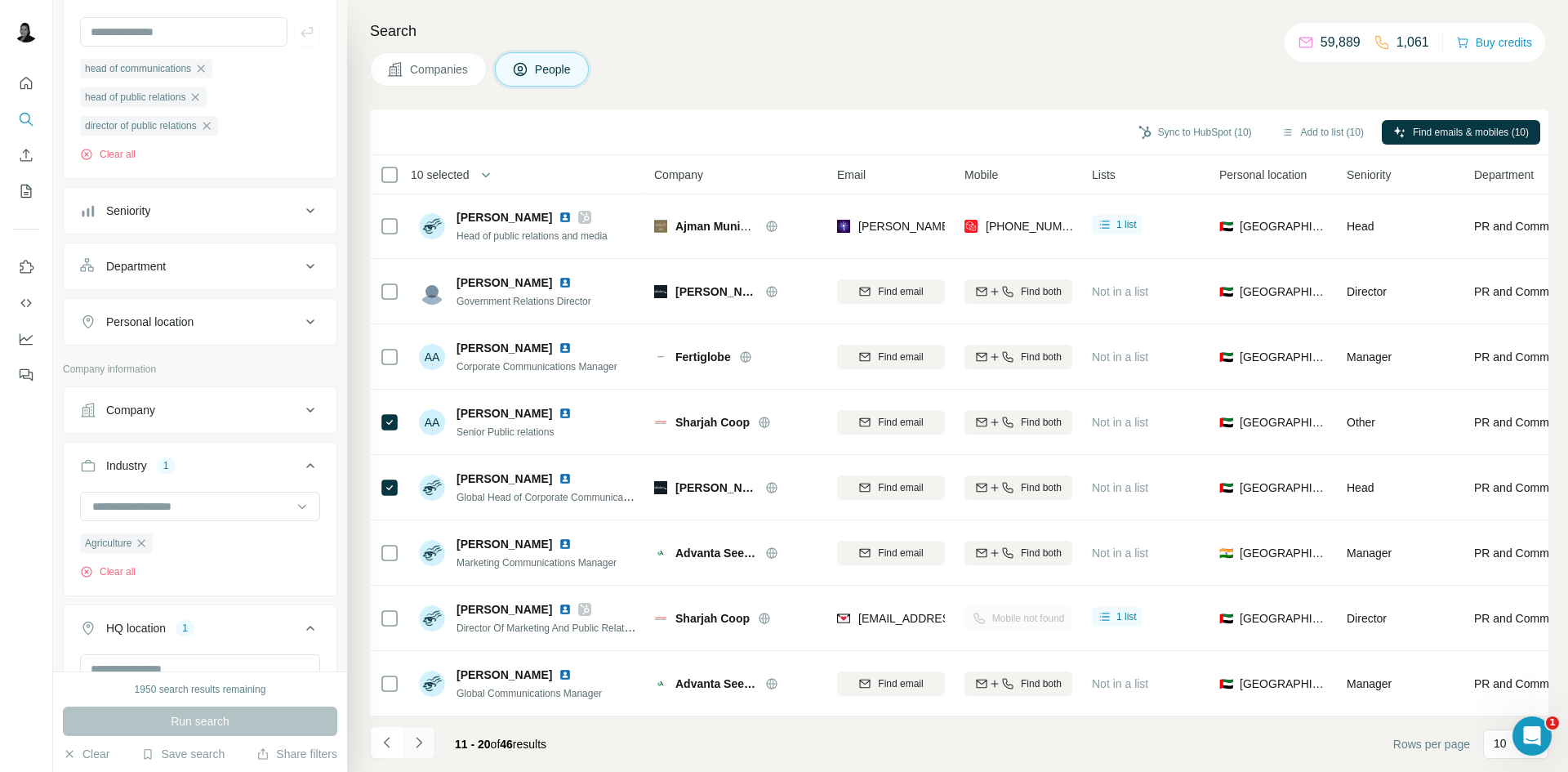
click at [423, 742] on icon "Navigate to next page" at bounding box center [419, 743] width 17 height 17
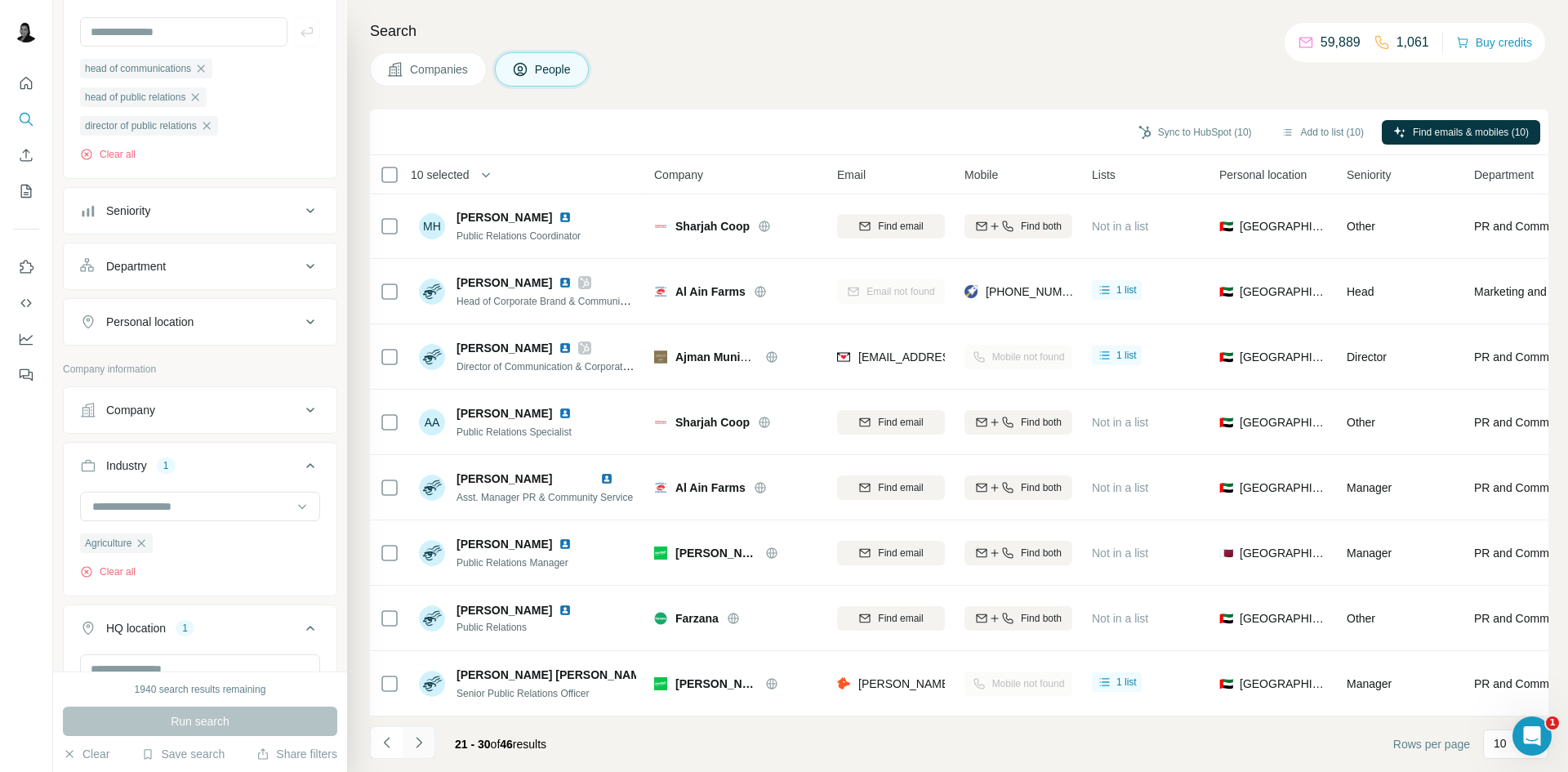
click at [413, 743] on icon "Navigate to next page" at bounding box center [419, 743] width 17 height 17
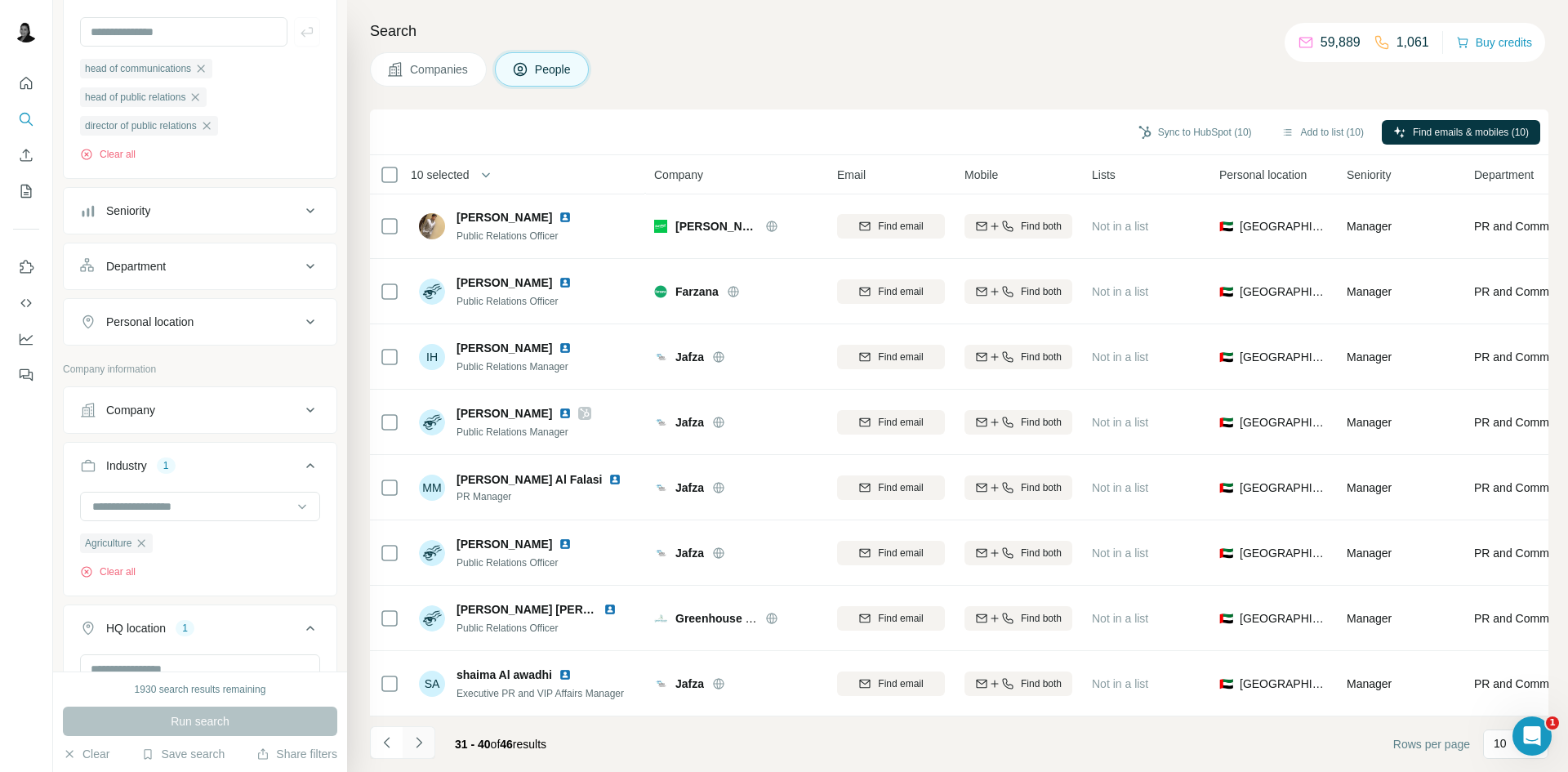
click at [417, 750] on button "Navigate to next page" at bounding box center [419, 743] width 32 height 32
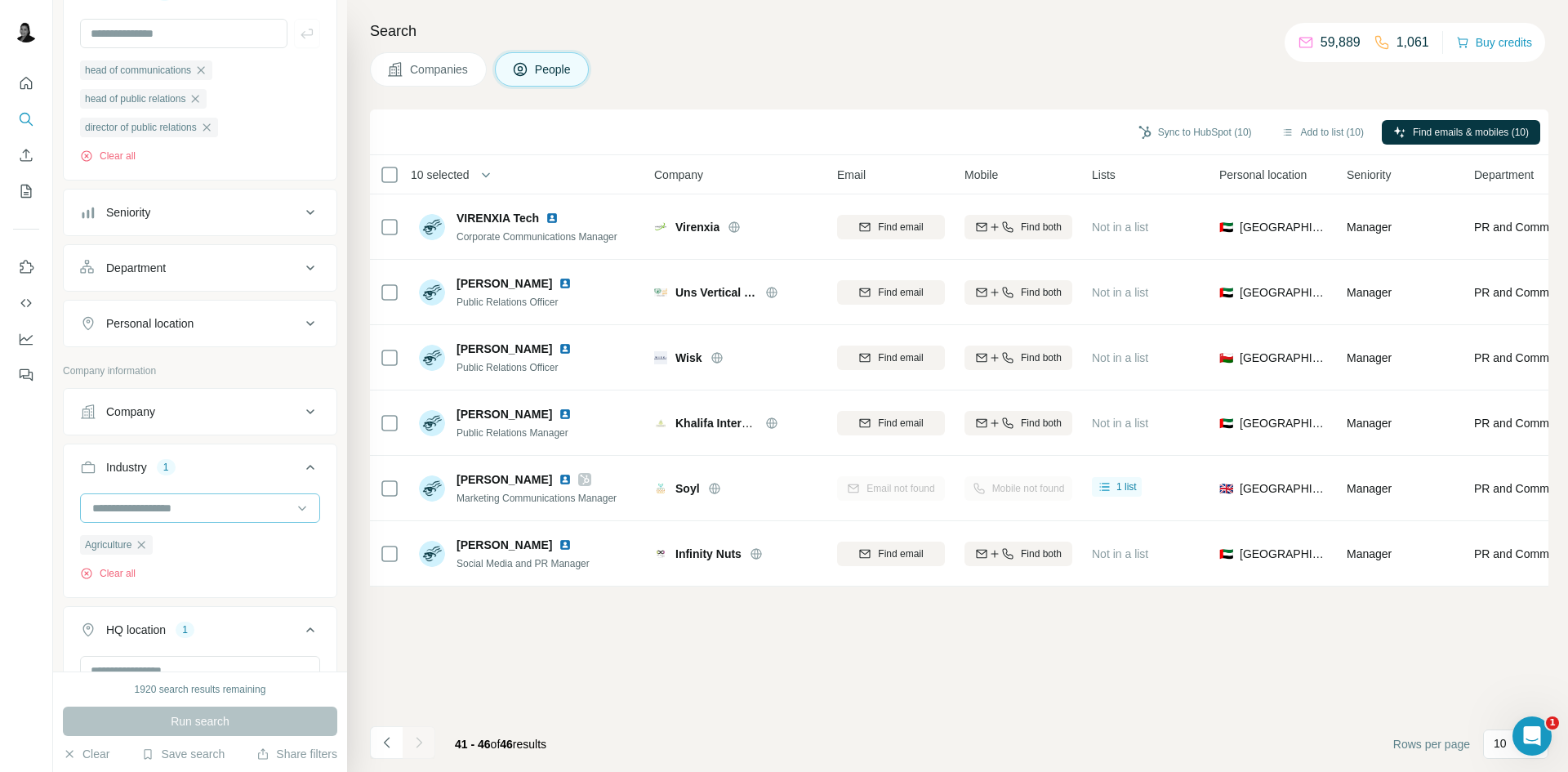
scroll to position [164, 0]
click at [144, 546] on icon "button" at bounding box center [141, 542] width 7 height 7
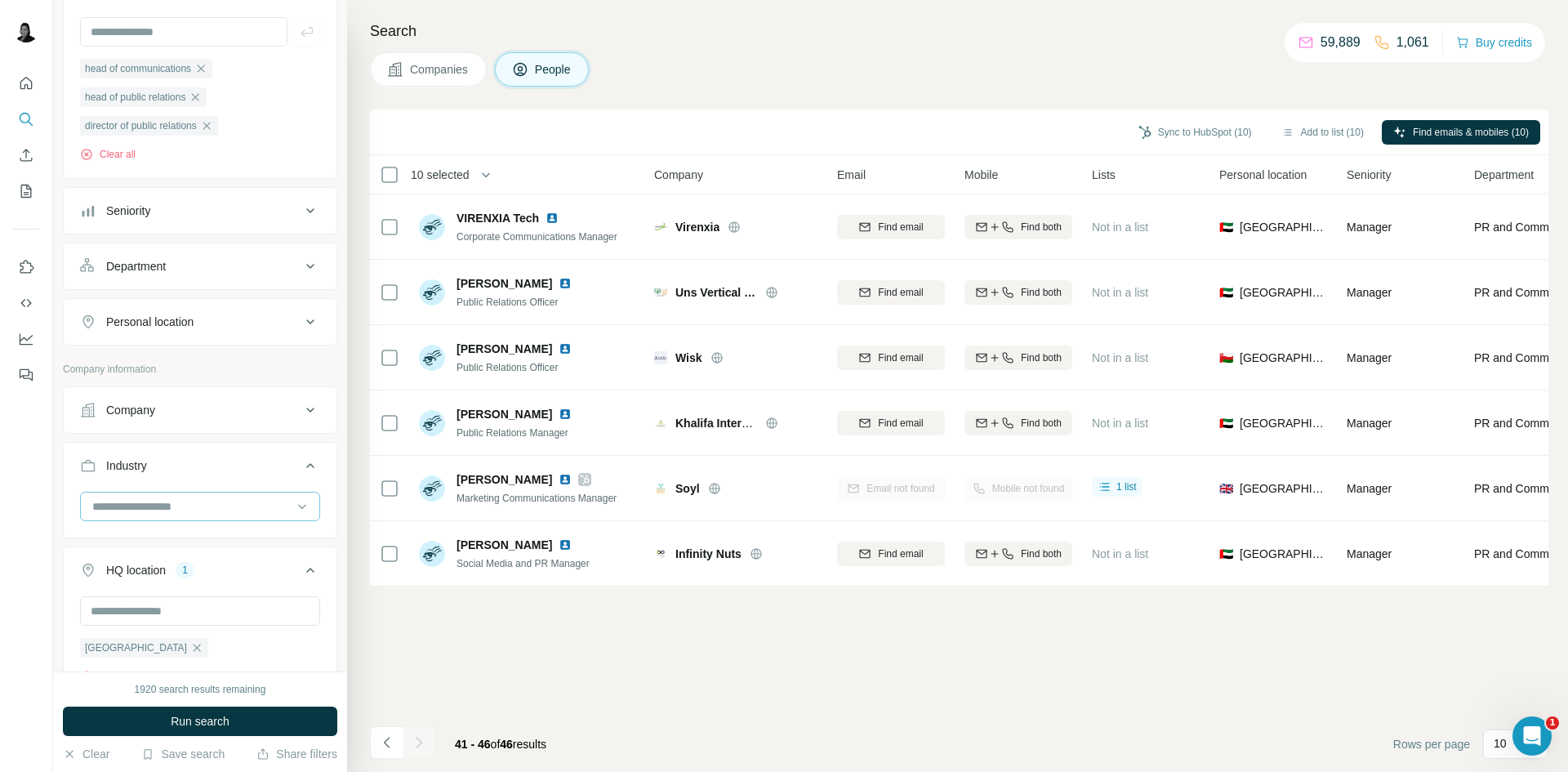
click at [183, 515] on input at bounding box center [191, 506] width 202 height 18
click at [202, 613] on p "Commercial Real Estate" at bounding box center [156, 604] width 124 height 17
click at [246, 724] on button "Run search" at bounding box center [200, 722] width 275 height 29
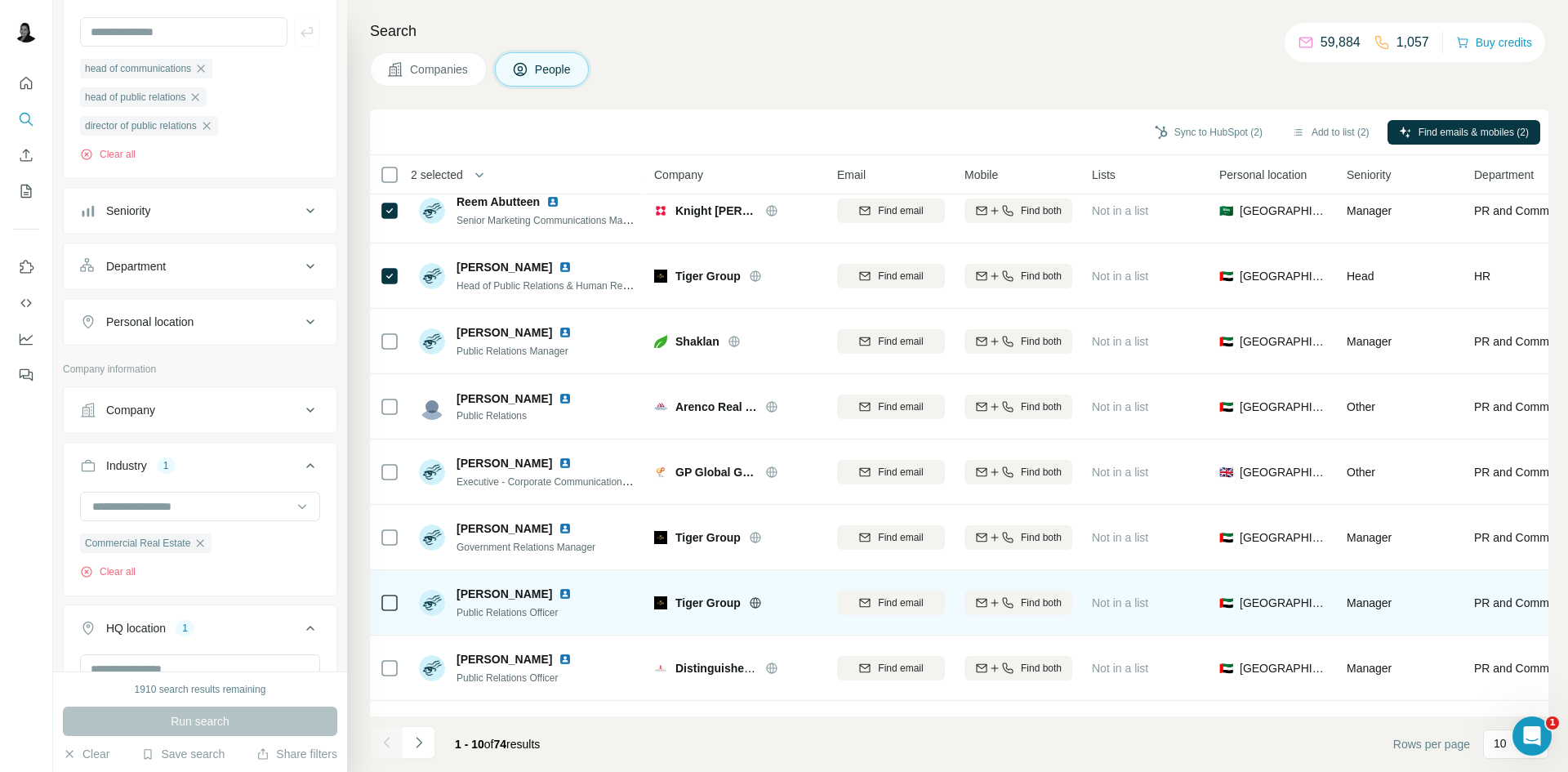
scroll to position [139, 0]
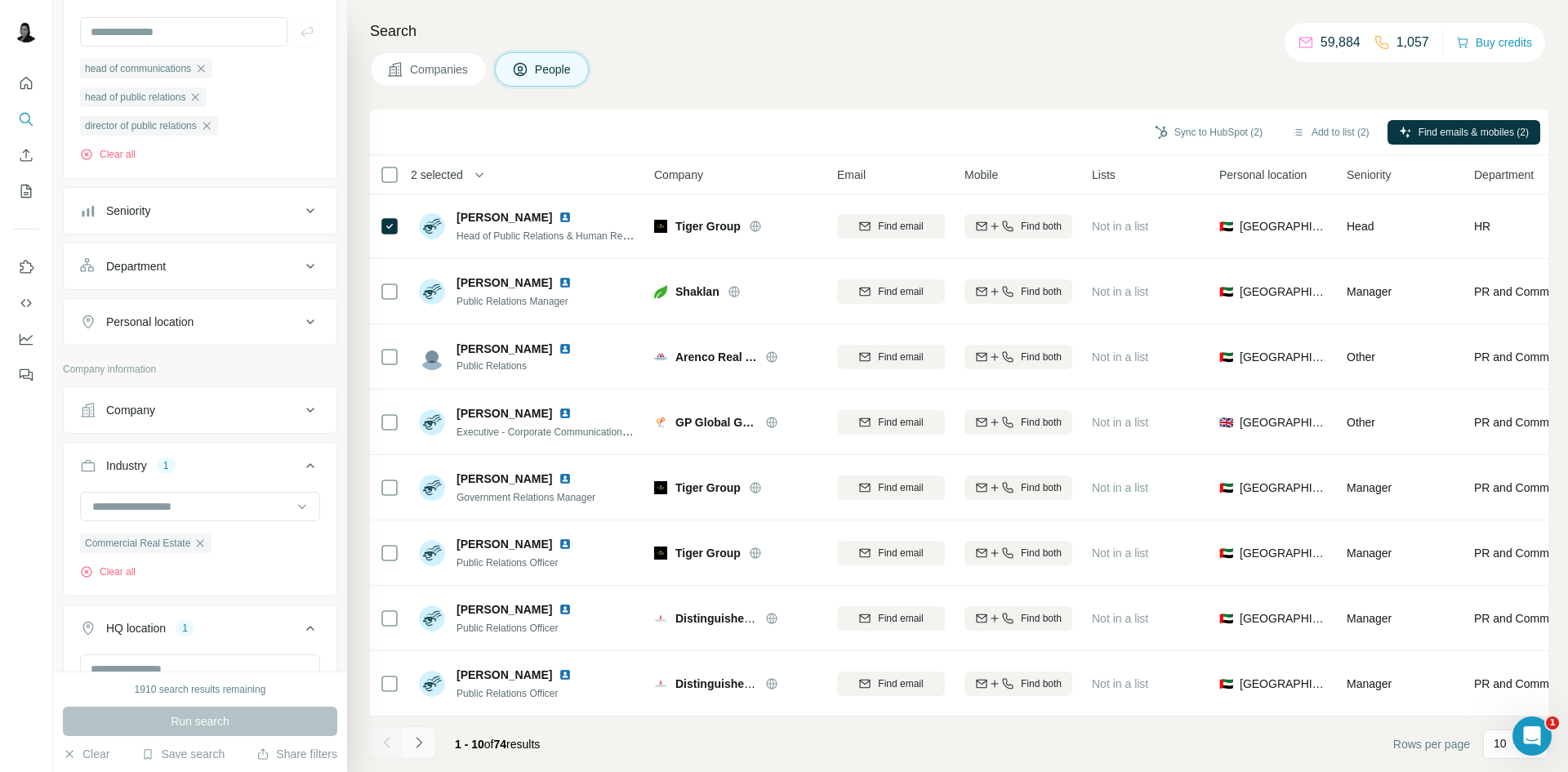
click at [427, 746] on icon "Navigate to next page" at bounding box center [419, 743] width 17 height 17
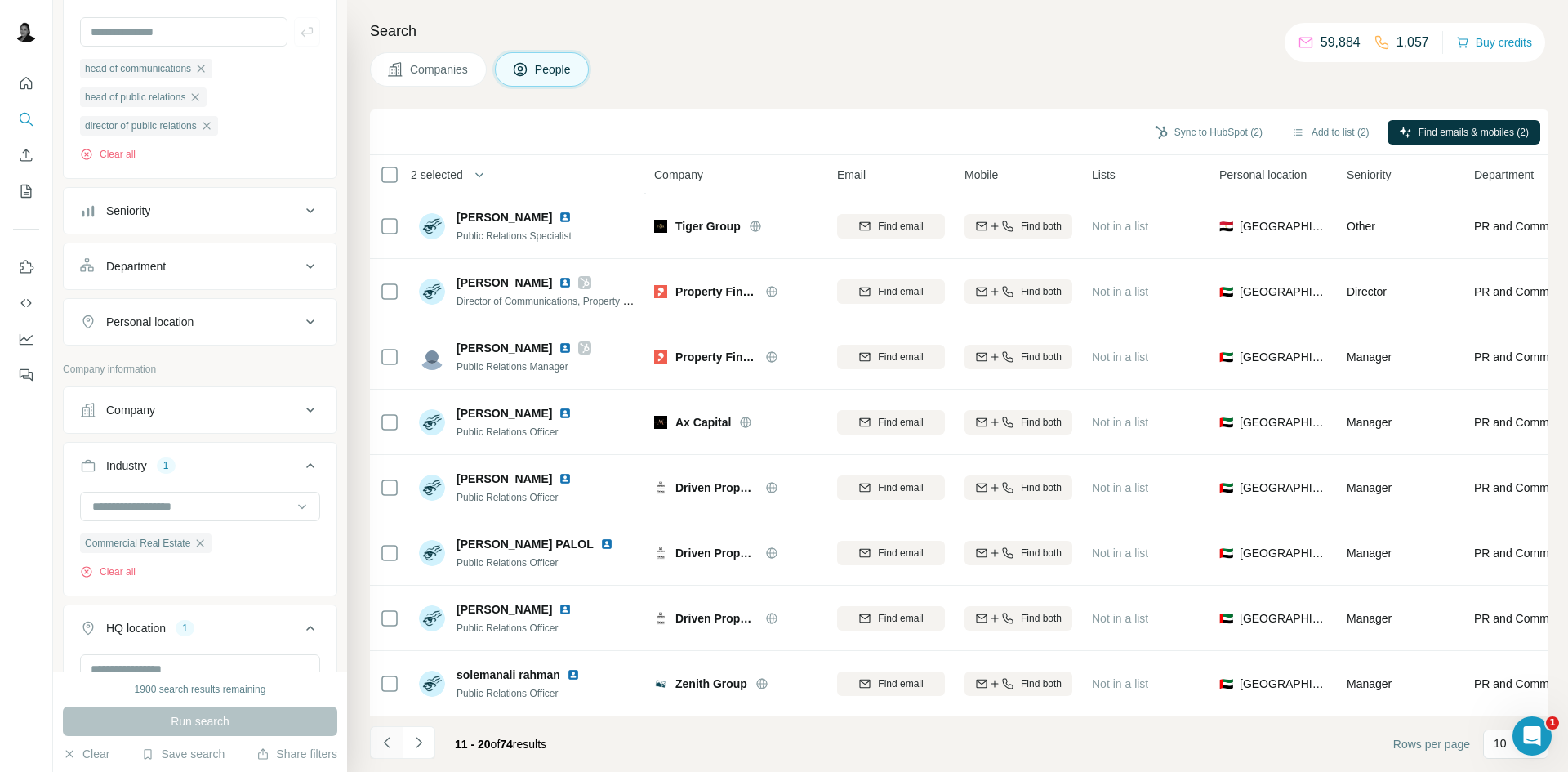
click at [390, 745] on icon "Navigate to previous page" at bounding box center [386, 743] width 17 height 17
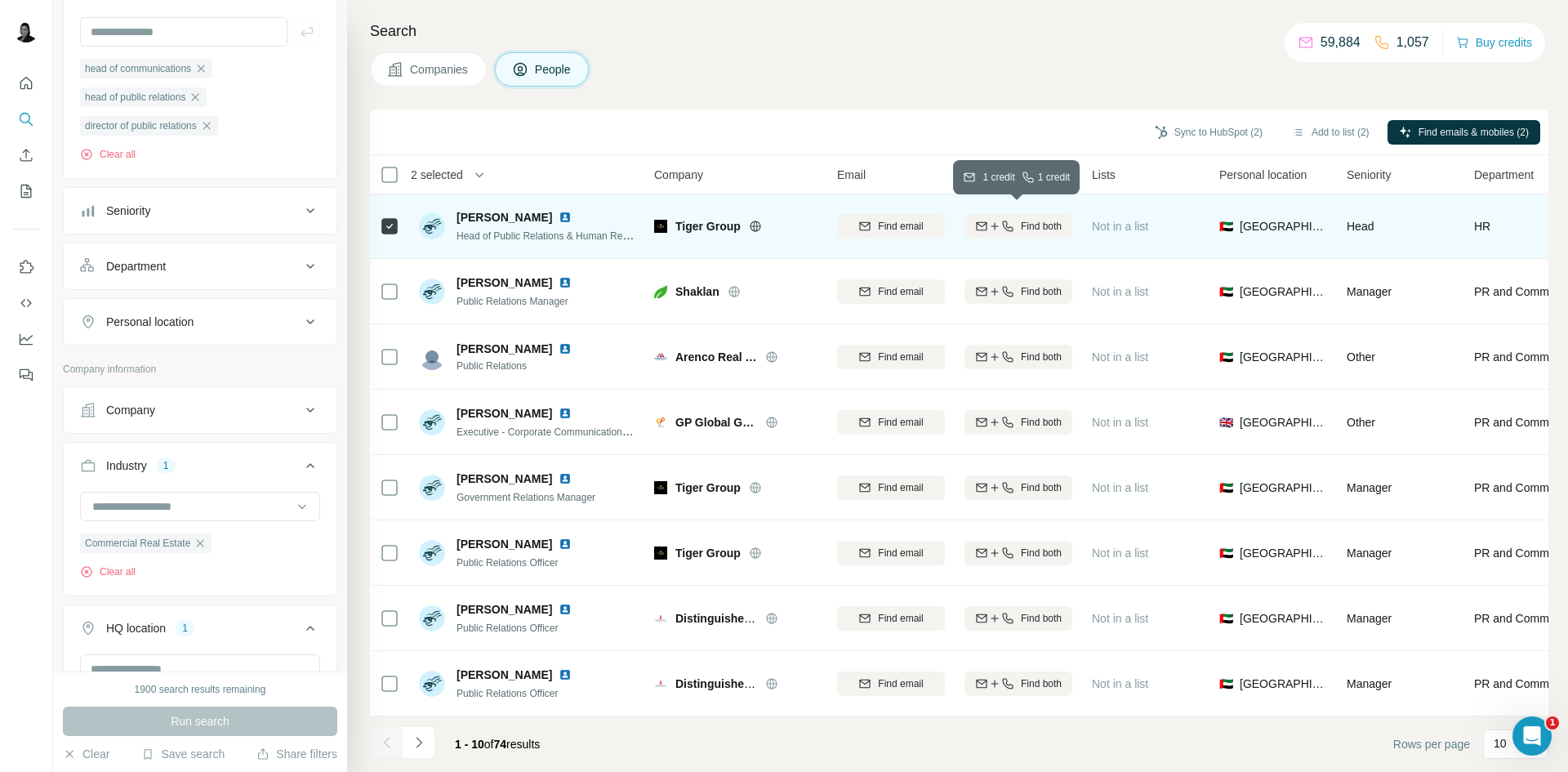
click at [1033, 219] on span "Find both" at bounding box center [1041, 226] width 41 height 15
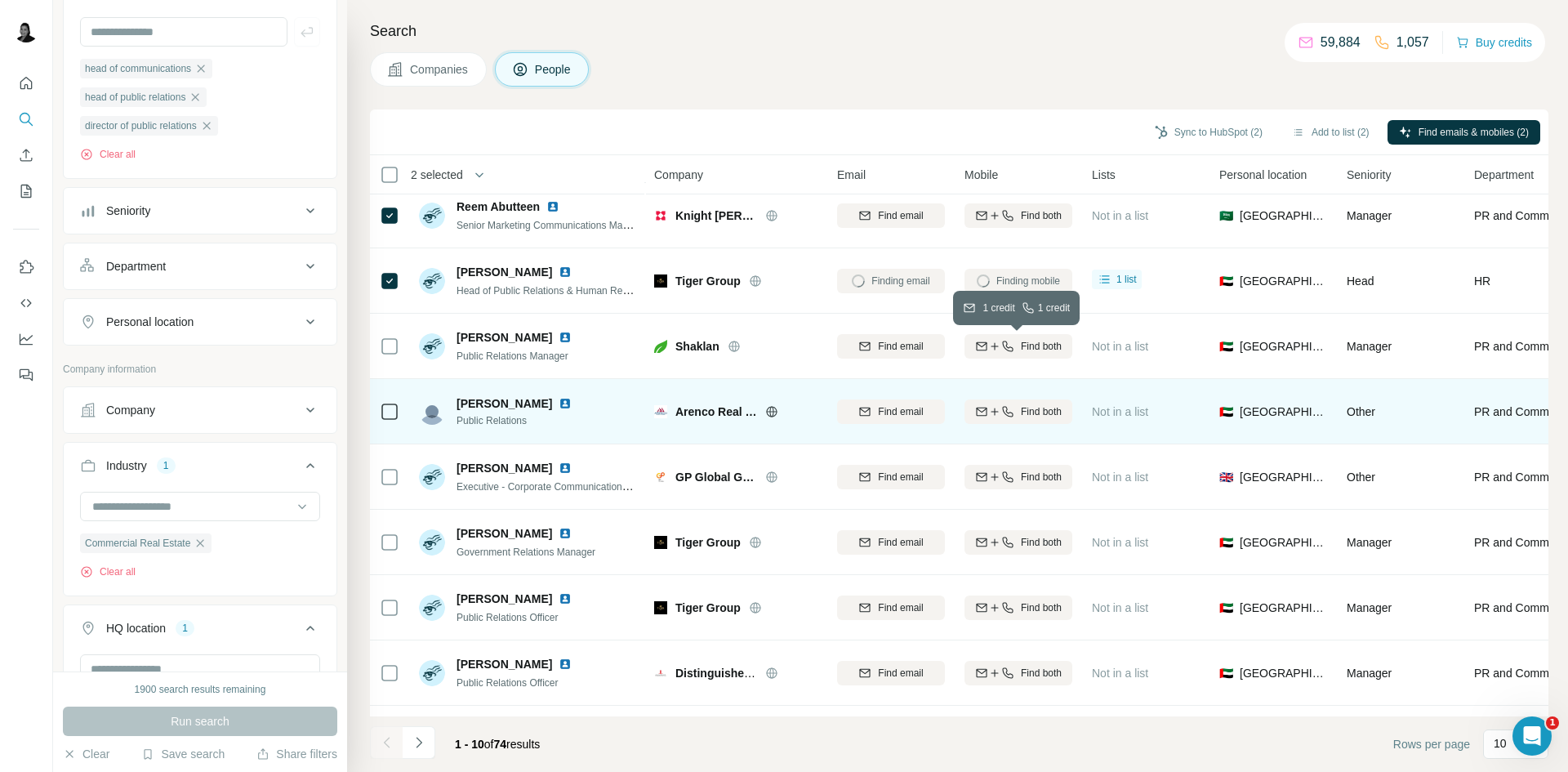
scroll to position [0, 0]
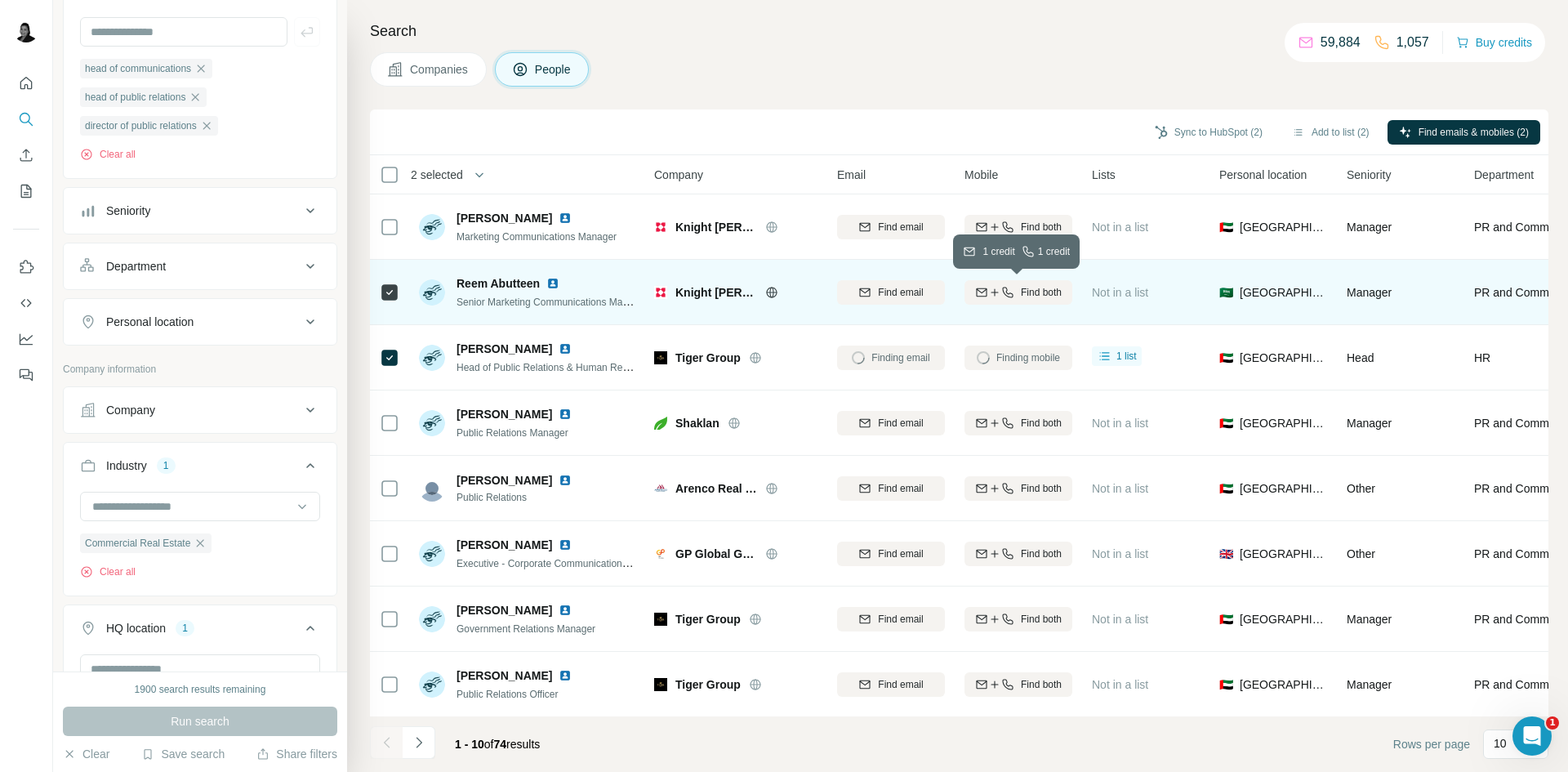
click at [1021, 291] on span "Find both" at bounding box center [1041, 292] width 41 height 15
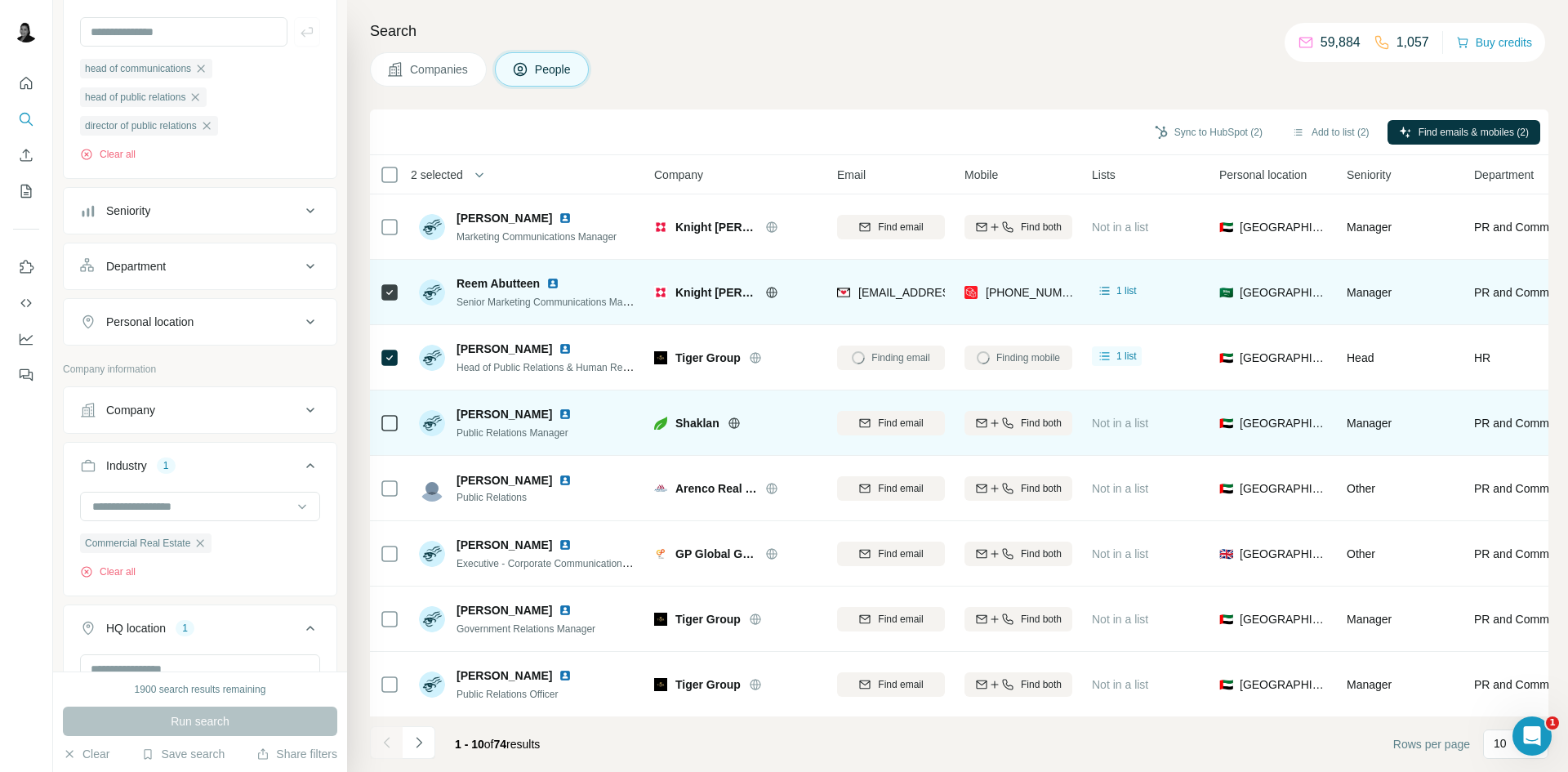
click at [732, 426] on icon at bounding box center [733, 423] width 13 height 13
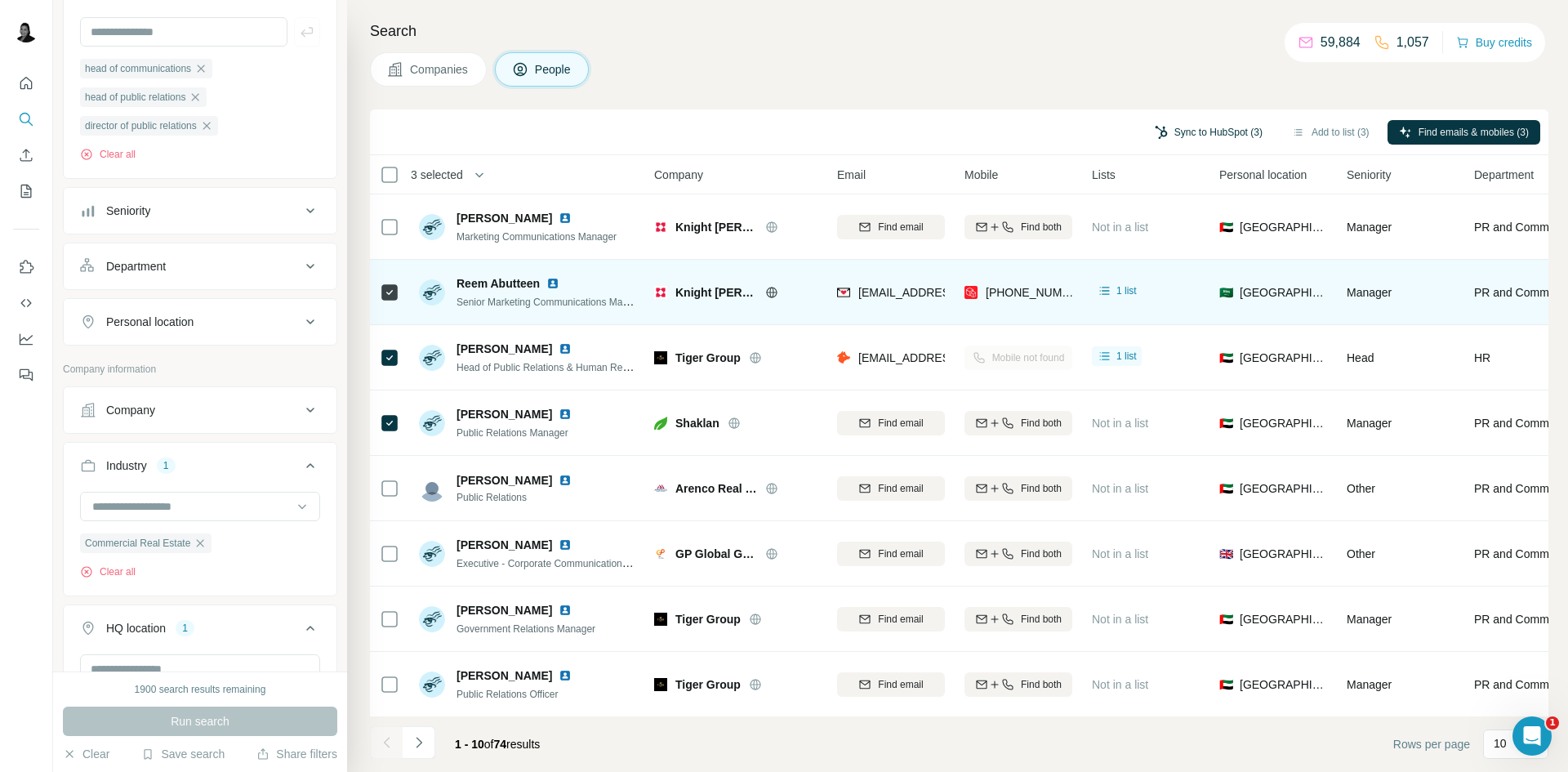
click at [1228, 129] on button "Sync to HubSpot (3)" at bounding box center [1208, 131] width 130 height 25
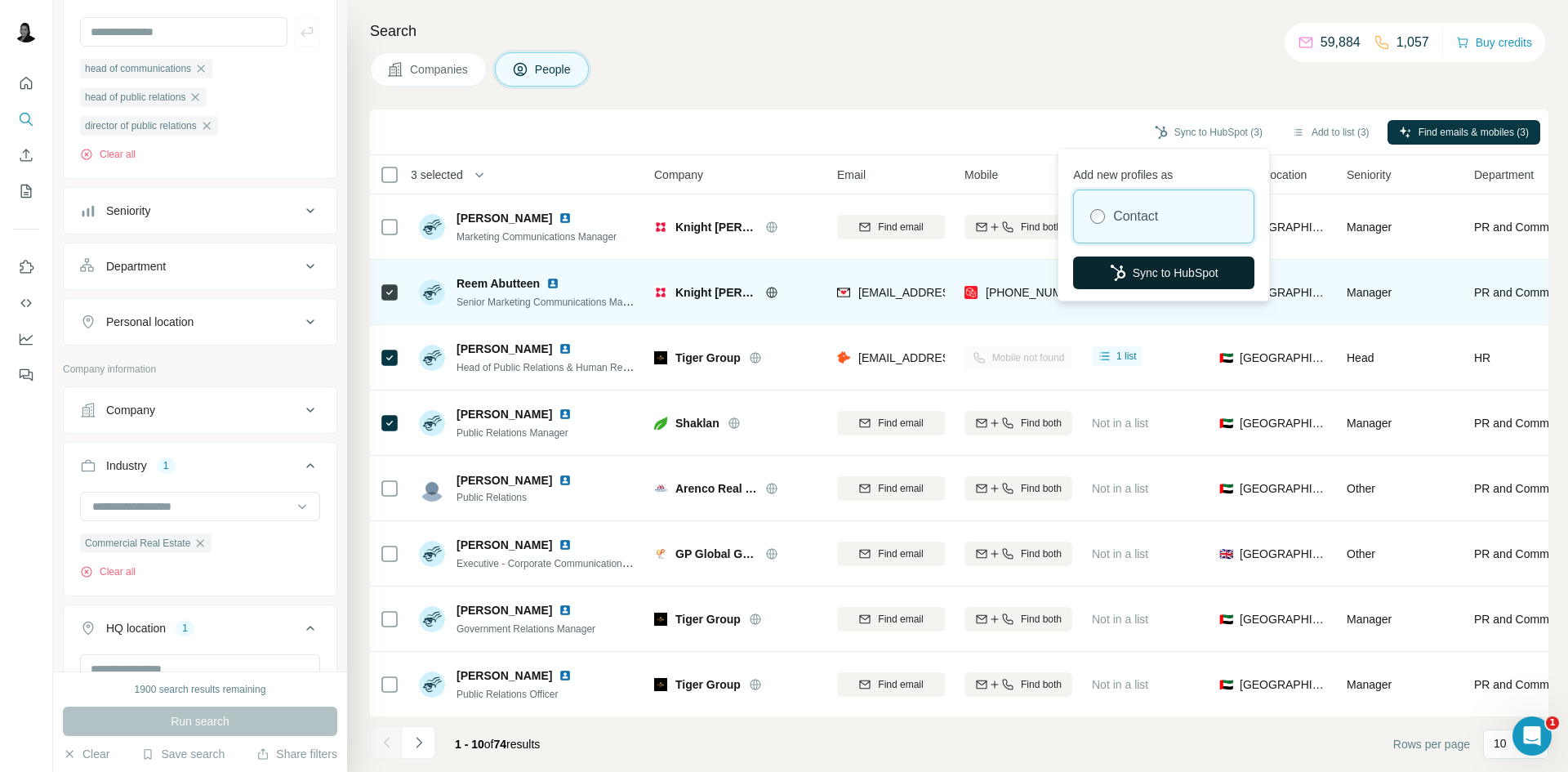
click at [1186, 272] on button "Sync to HubSpot" at bounding box center [1164, 273] width 181 height 32
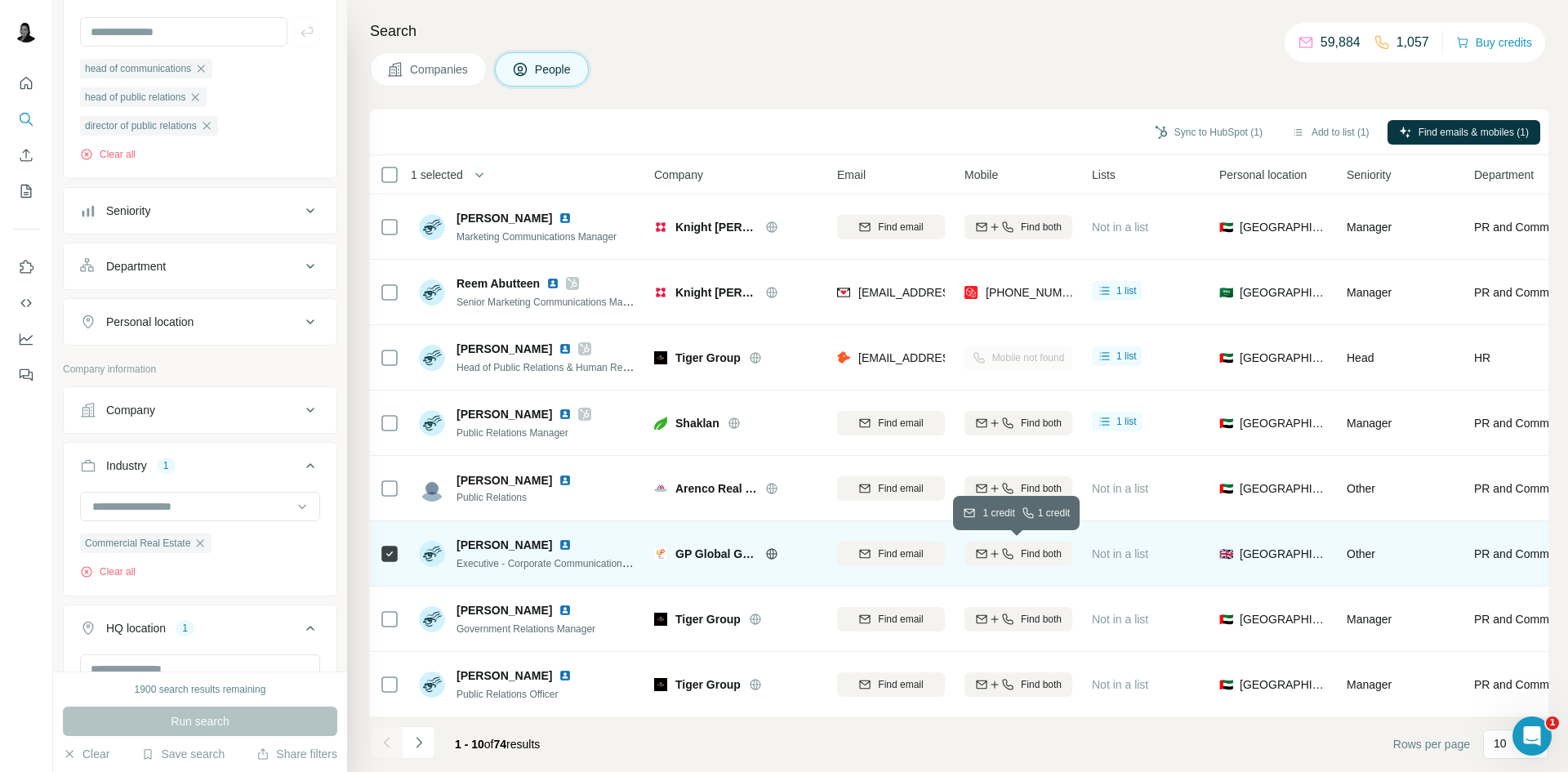
click at [1015, 558] on div "Find both" at bounding box center [1019, 553] width 108 height 15
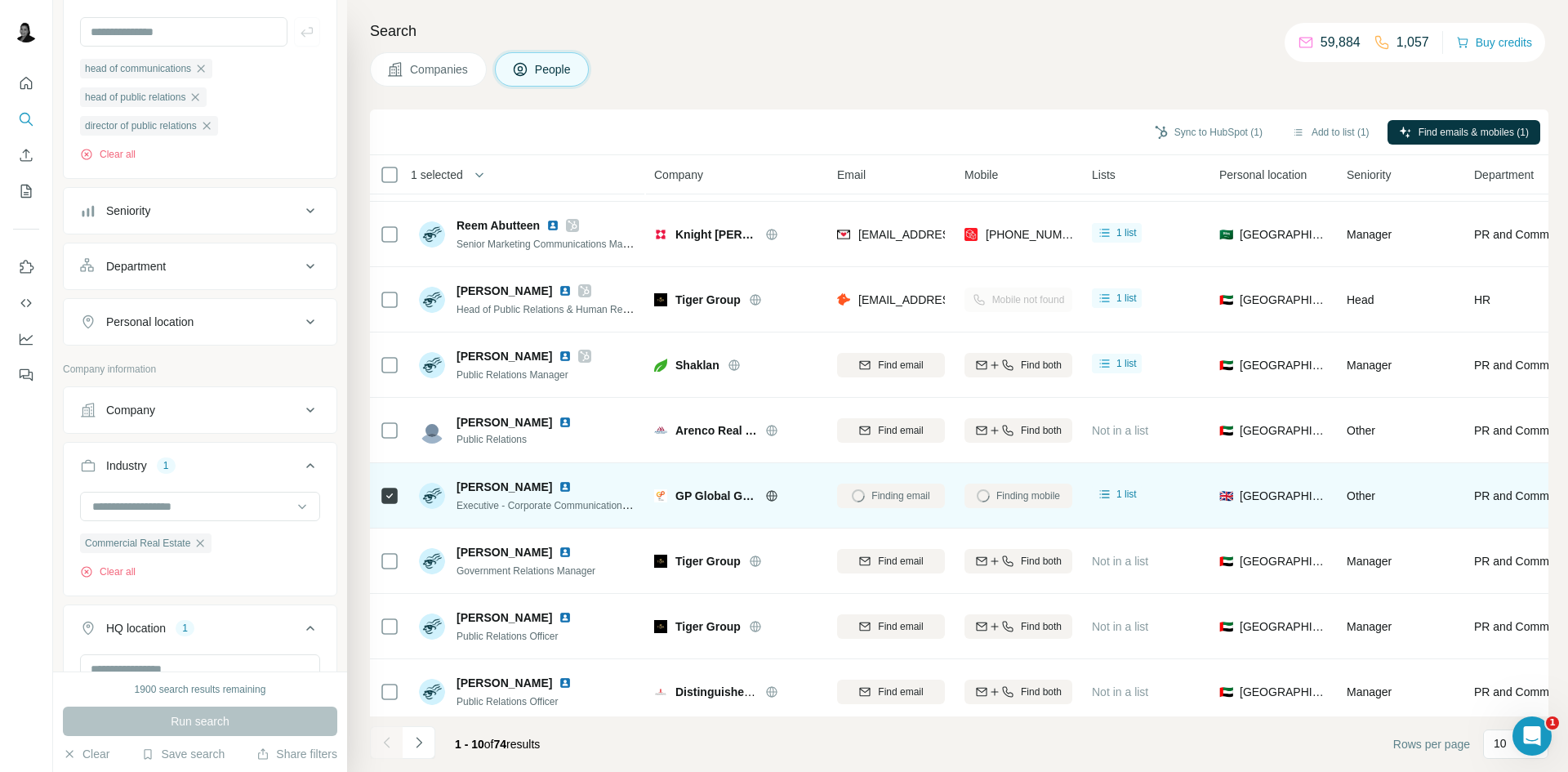
scroll to position [139, 0]
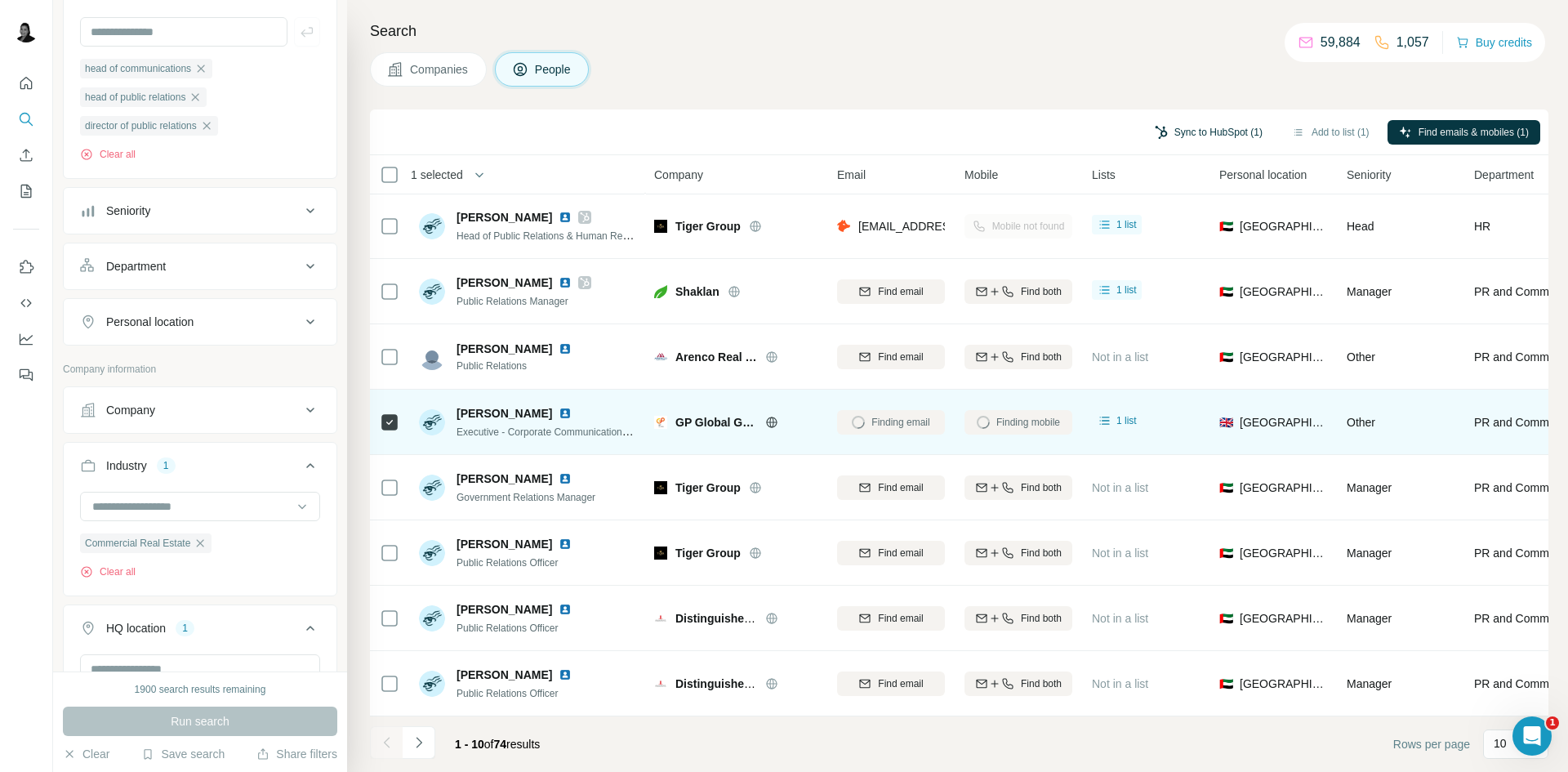
click at [1223, 135] on button "Sync to HubSpot (1)" at bounding box center [1208, 131] width 130 height 25
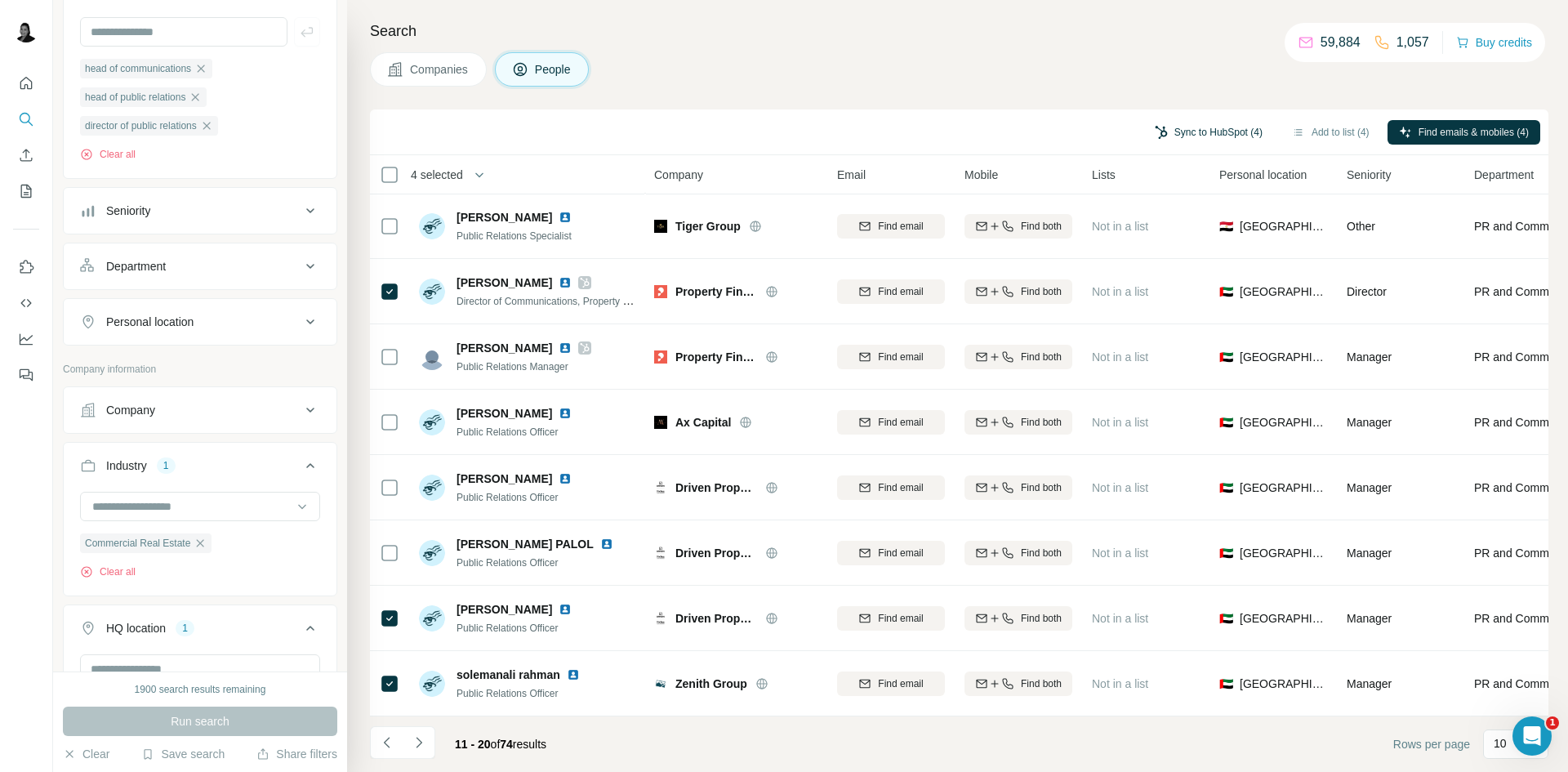
click at [1228, 132] on button "Sync to HubSpot (4)" at bounding box center [1208, 131] width 130 height 25
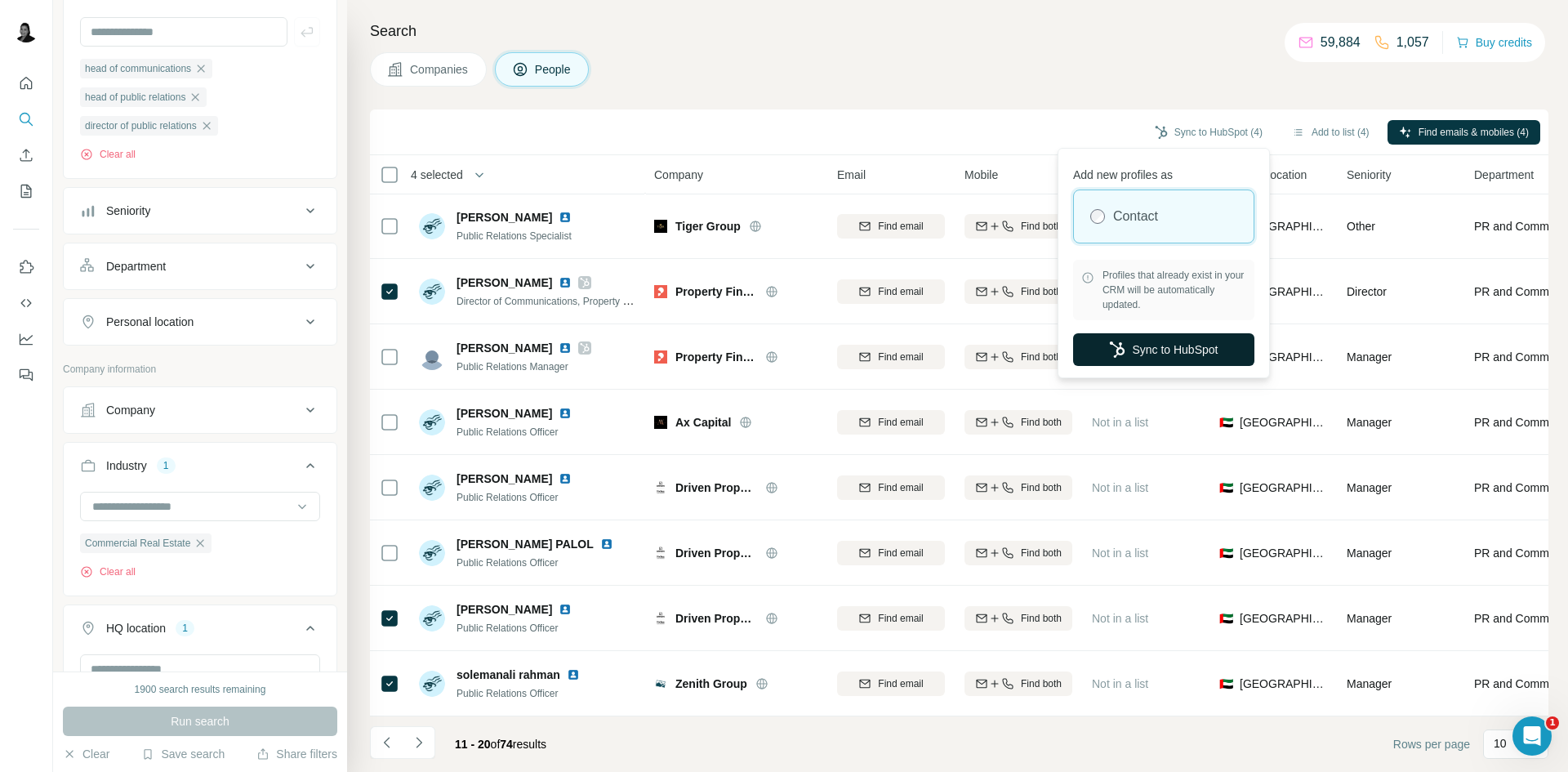
click at [1152, 348] on button "Sync to HubSpot" at bounding box center [1164, 349] width 181 height 32
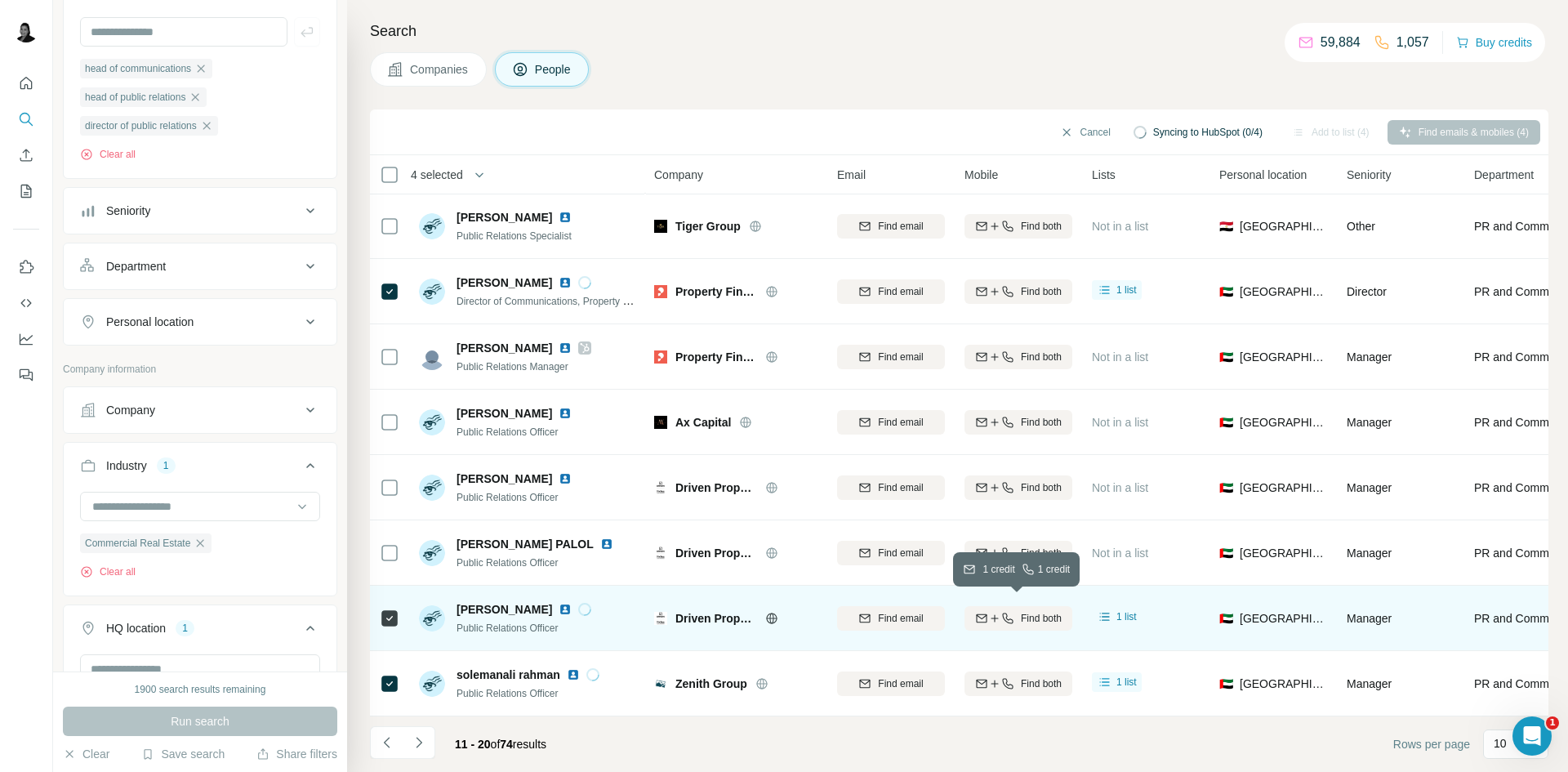
click at [1006, 612] on icon "button" at bounding box center [1007, 618] width 13 height 13
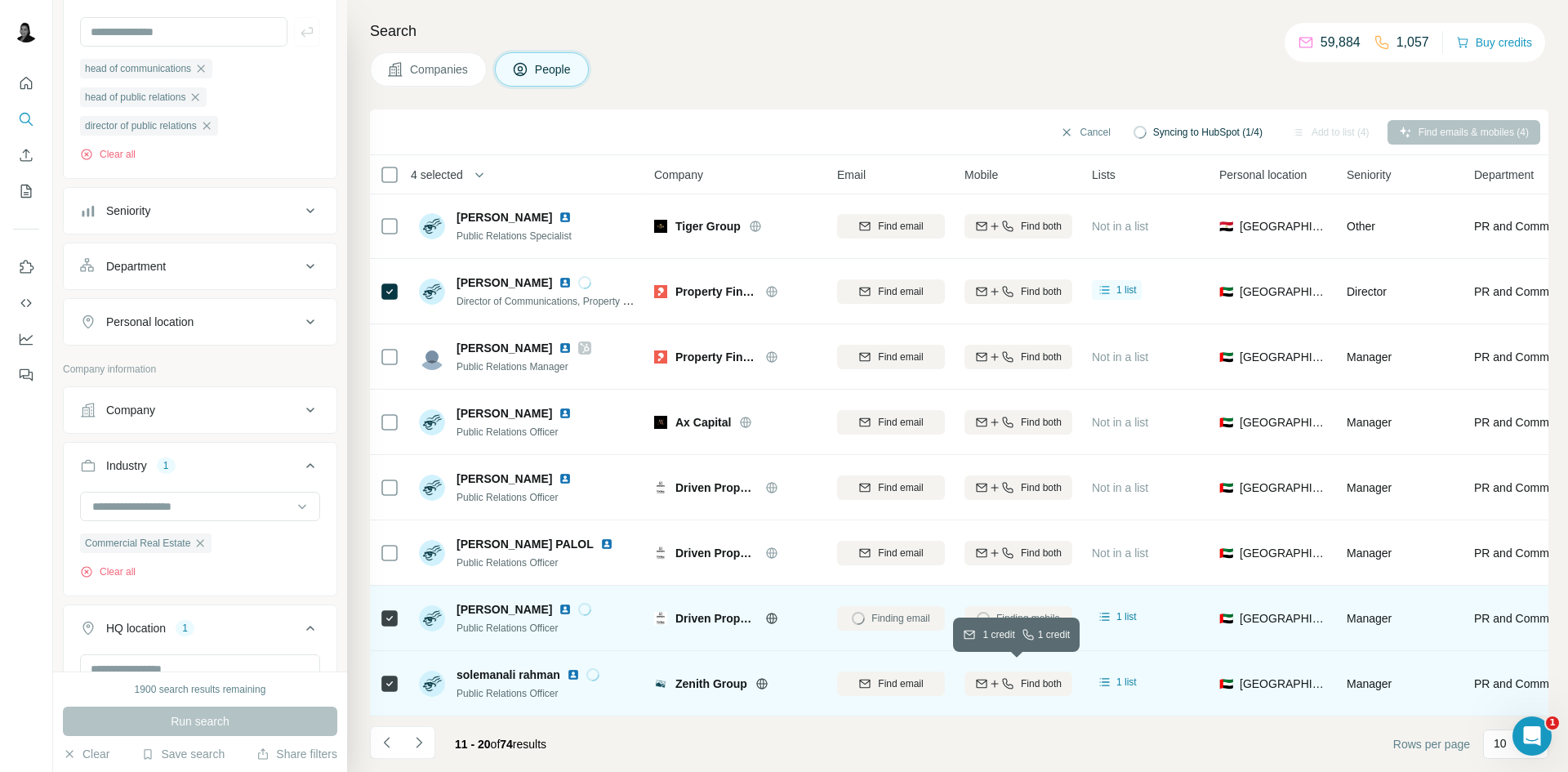
click at [1025, 672] on button "Find both" at bounding box center [1019, 684] width 108 height 25
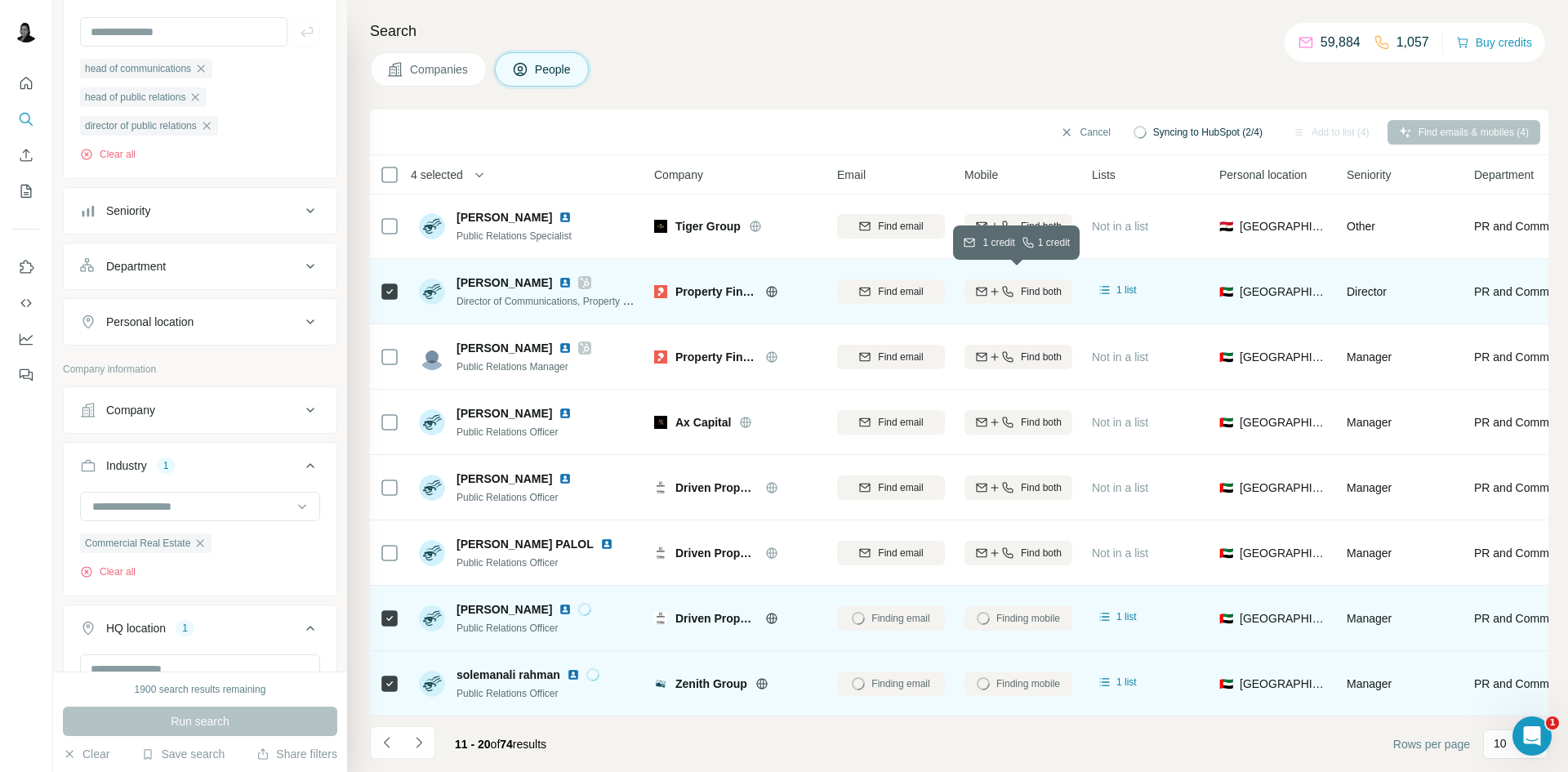
click at [1029, 280] on button "Find both" at bounding box center [1019, 291] width 108 height 25
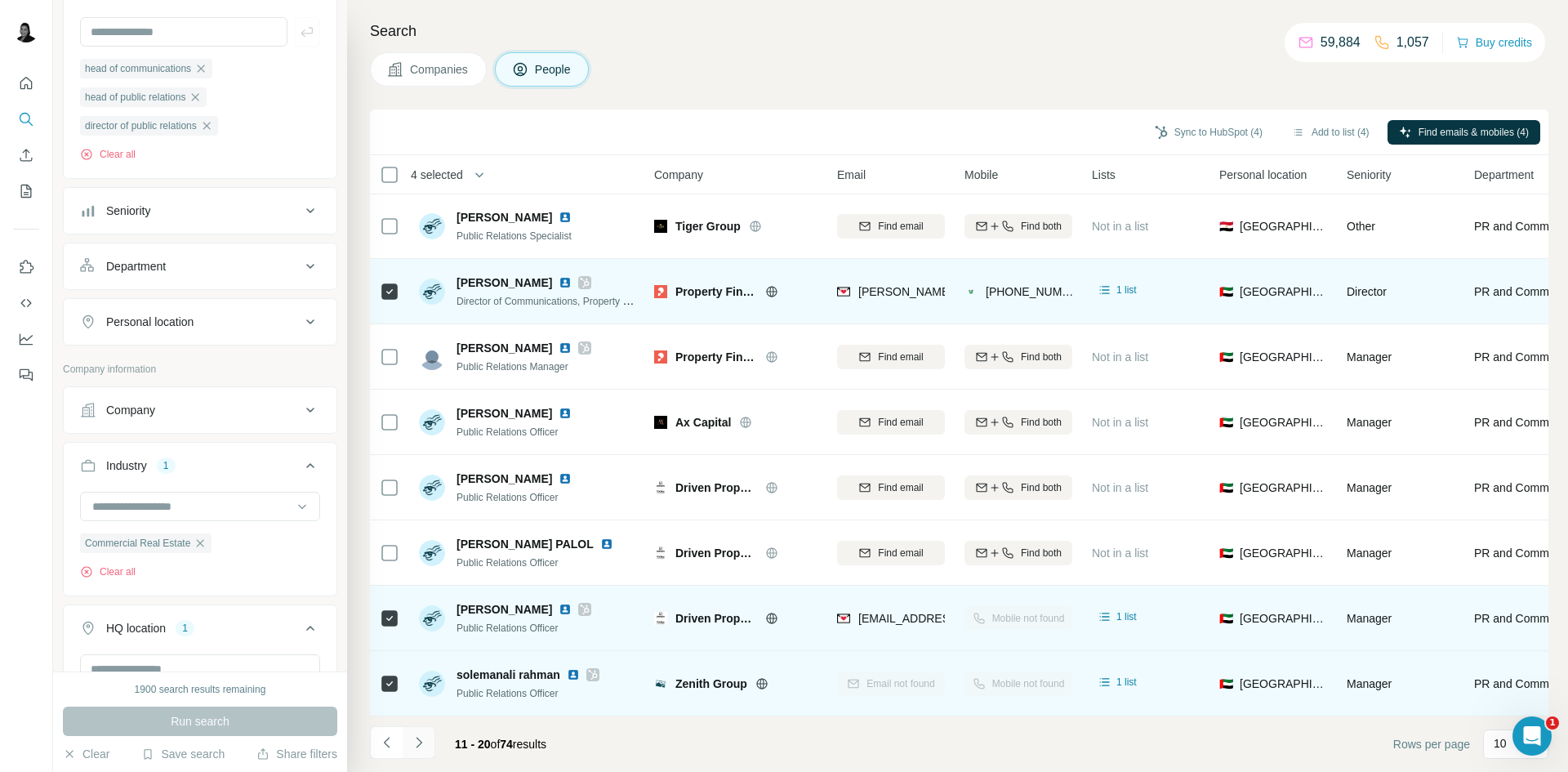
click at [419, 746] on icon "Navigate to next page" at bounding box center [419, 742] width 6 height 11
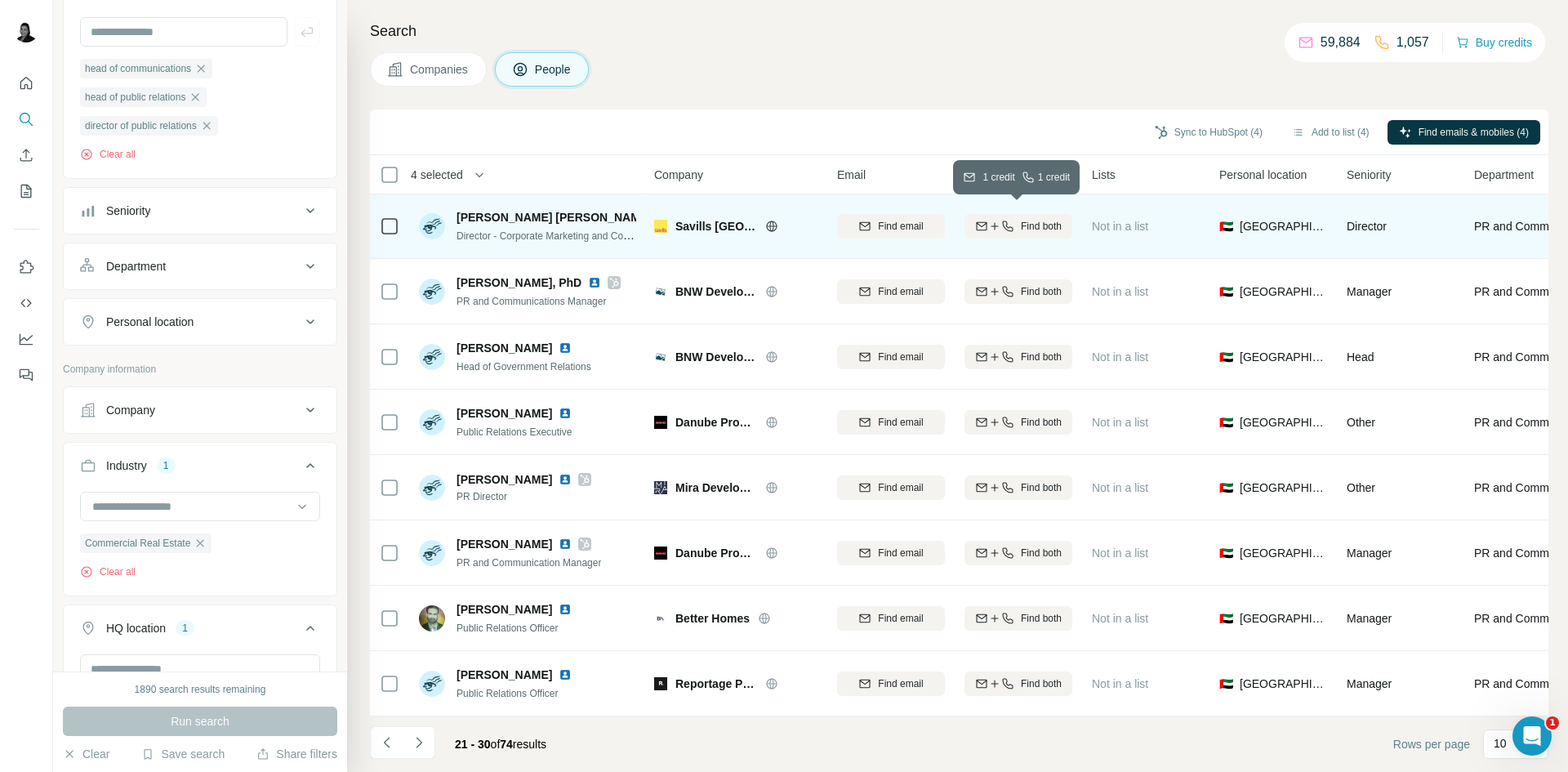
click at [1037, 227] on button "Find both" at bounding box center [1019, 226] width 108 height 25
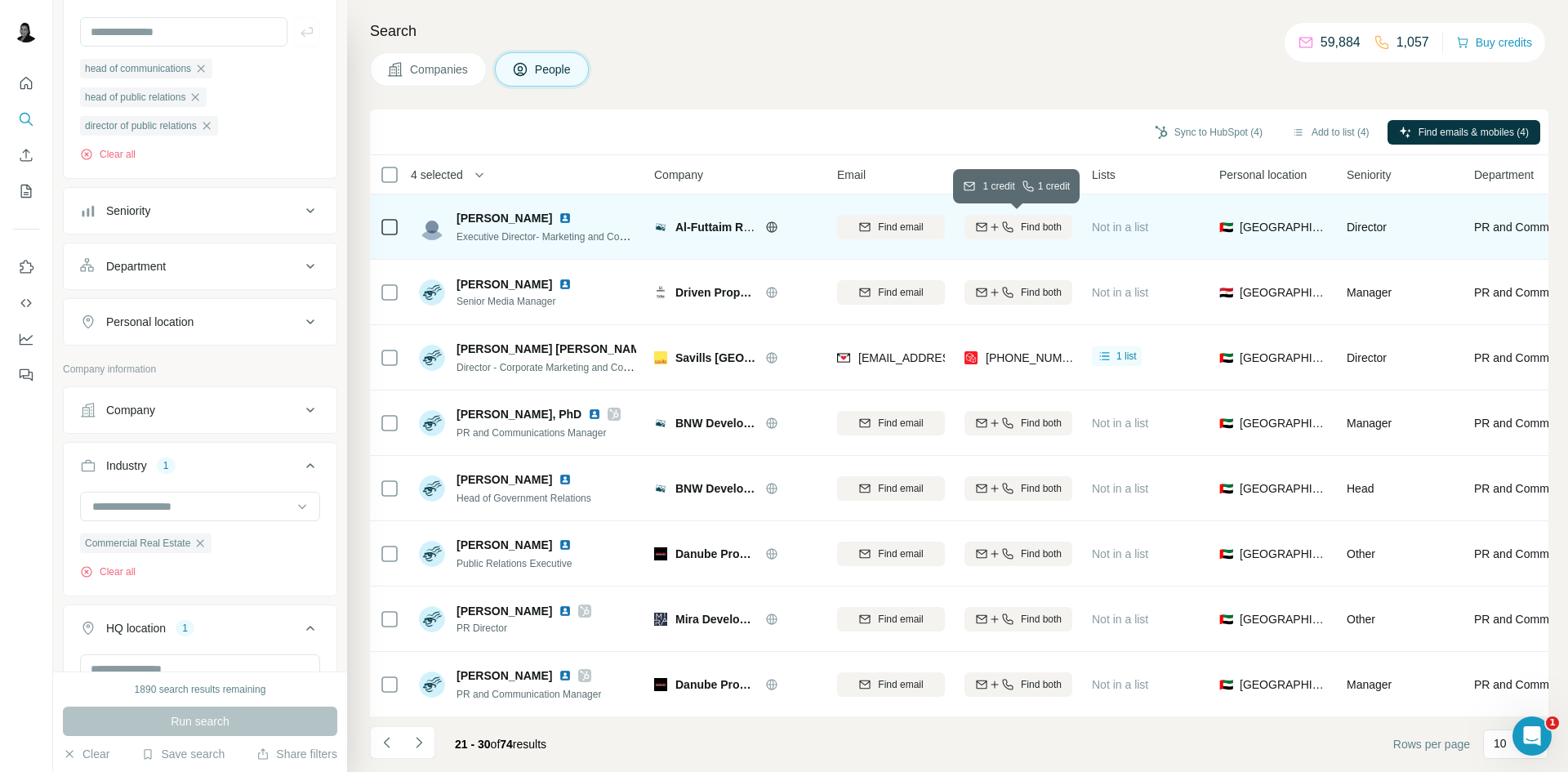
click at [1044, 223] on span "Find both" at bounding box center [1041, 227] width 41 height 15
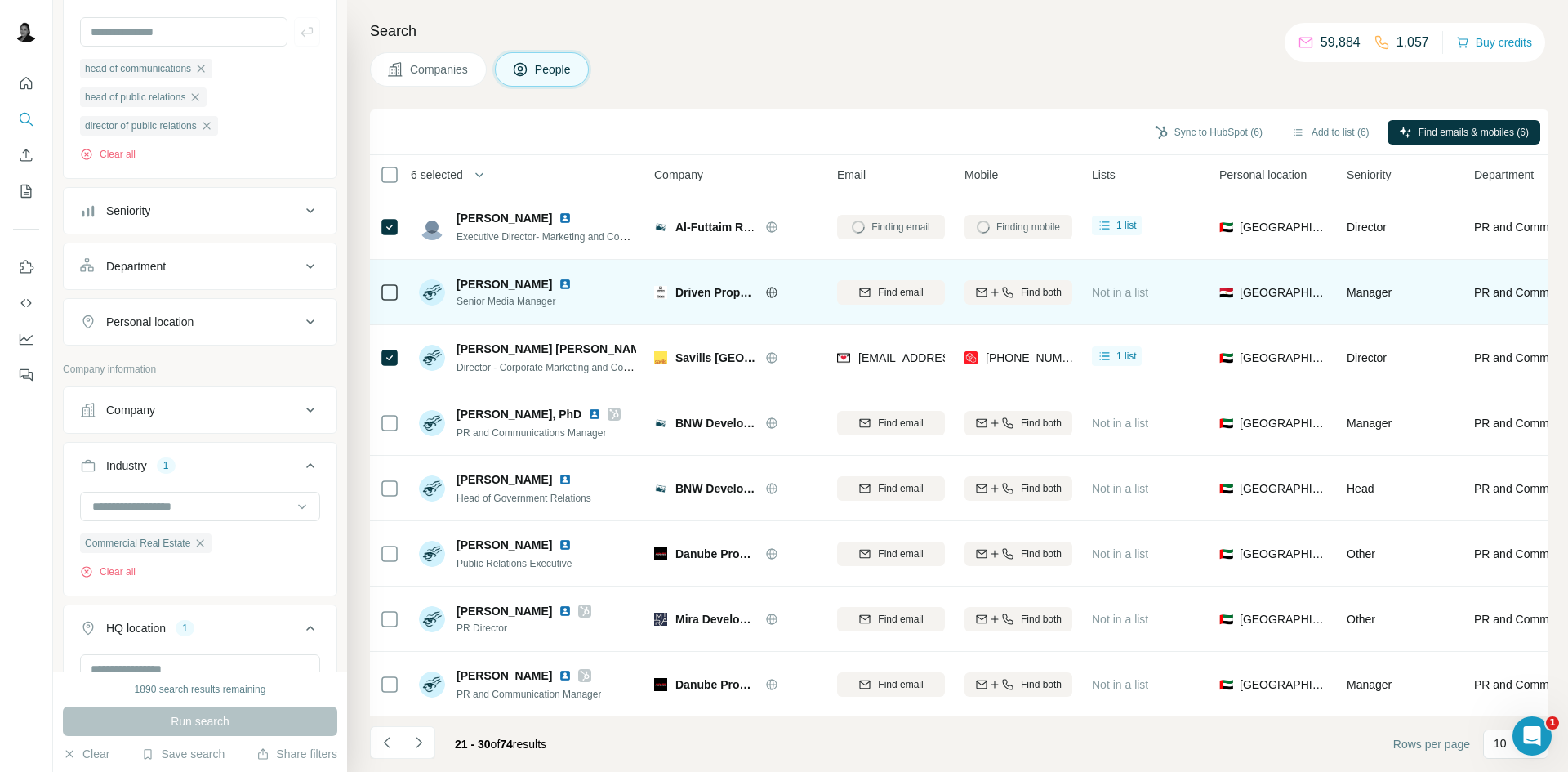
click at [1026, 290] on span "Find both" at bounding box center [1041, 292] width 41 height 15
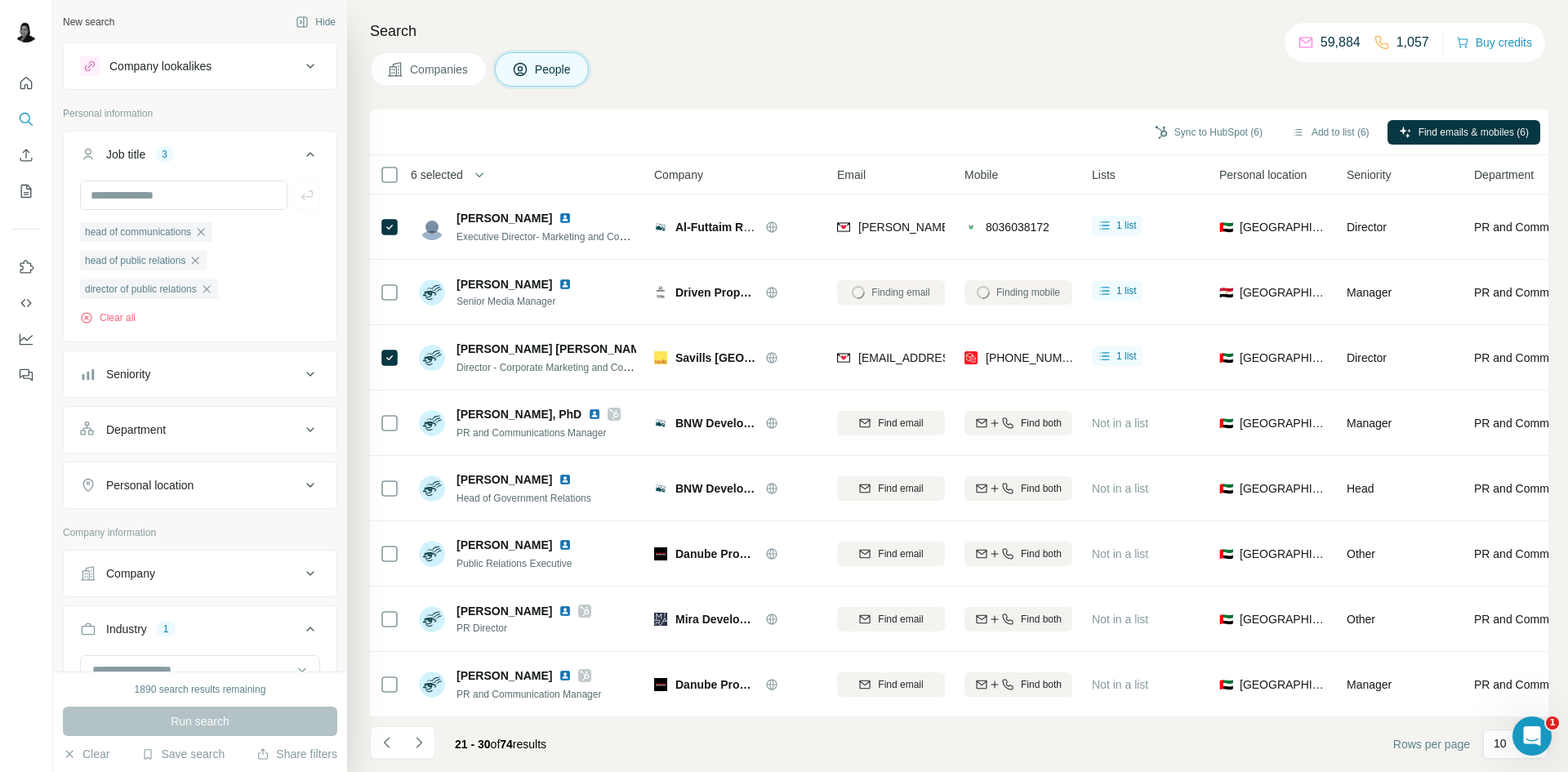
scroll to position [2942, 0]
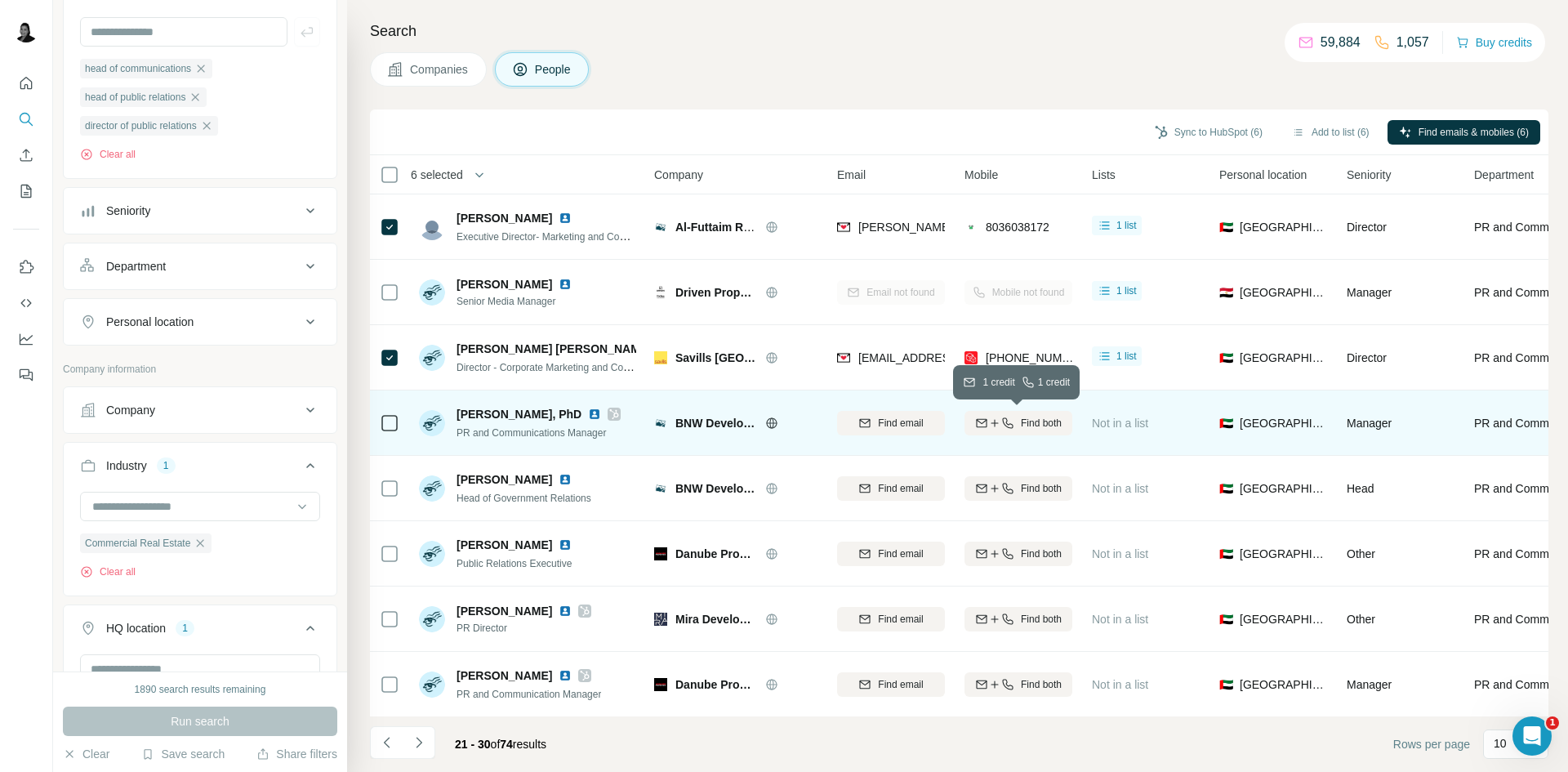
click at [1030, 433] on button "Find both" at bounding box center [1019, 423] width 108 height 25
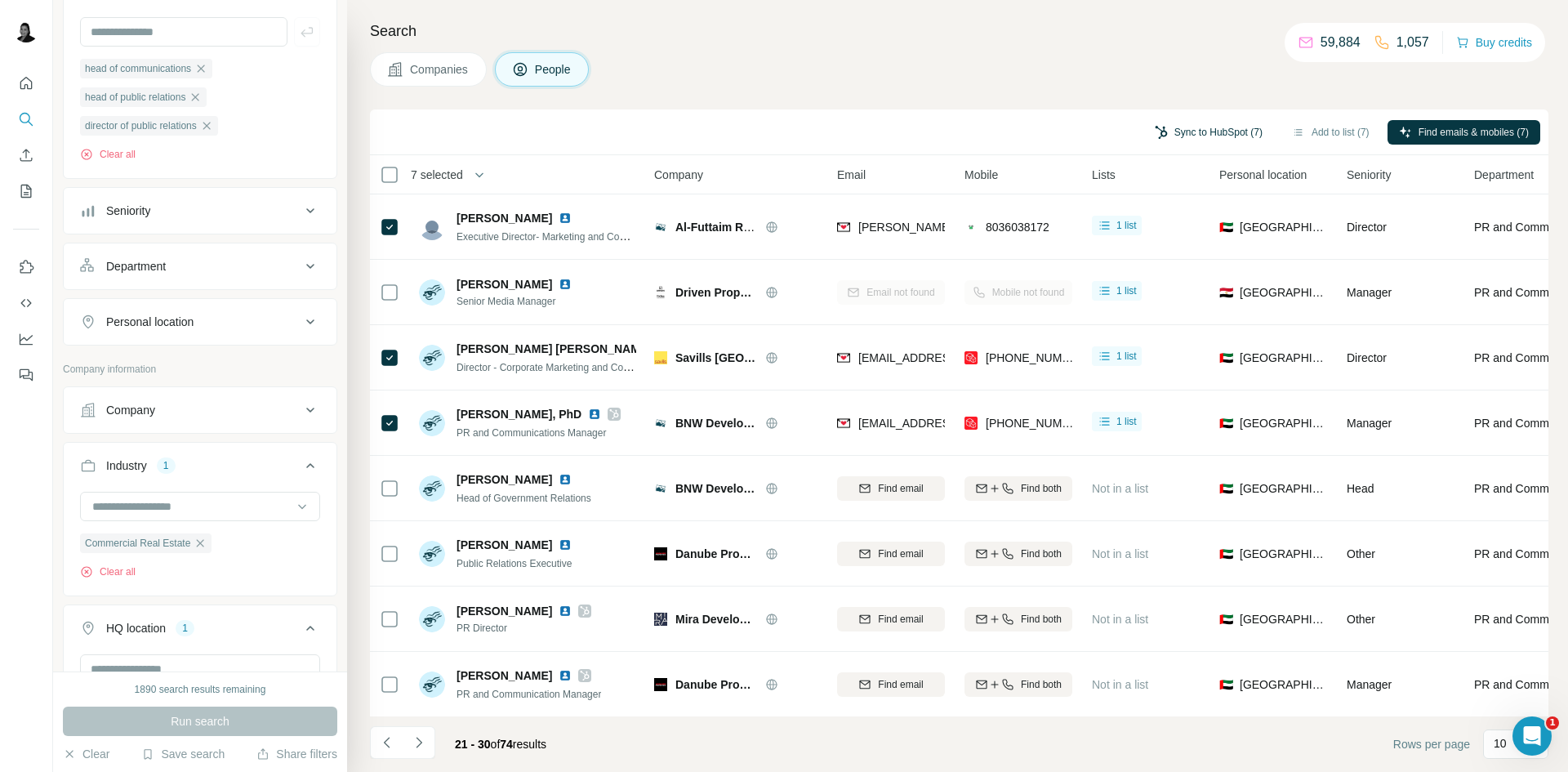
click at [1215, 131] on button "Sync to HubSpot (7)" at bounding box center [1208, 131] width 130 height 25
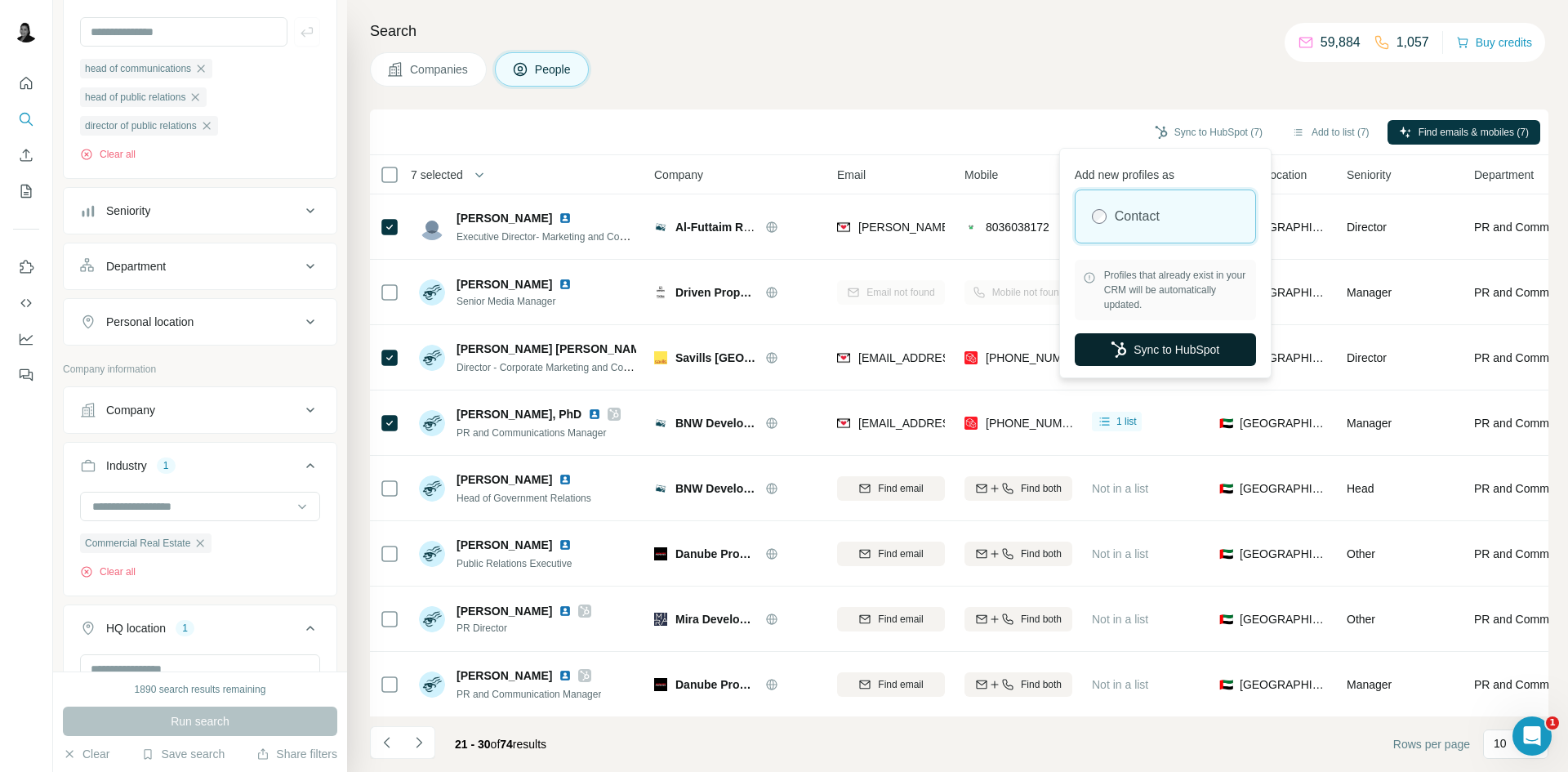
click at [1174, 360] on button "Sync to HubSpot" at bounding box center [1165, 349] width 181 height 32
